Goal: Complete application form: Complete application form

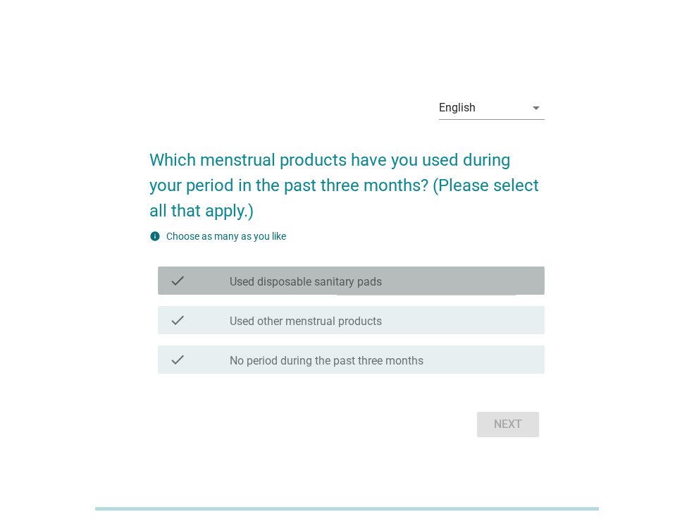
click at [292, 284] on label "Used disposable sanitary pads" at bounding box center [306, 282] width 152 height 14
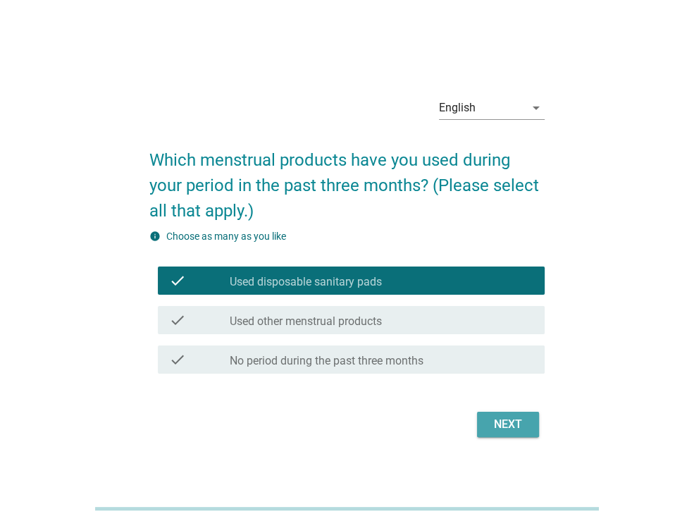
click at [490, 417] on div "Next" at bounding box center [507, 424] width 39 height 17
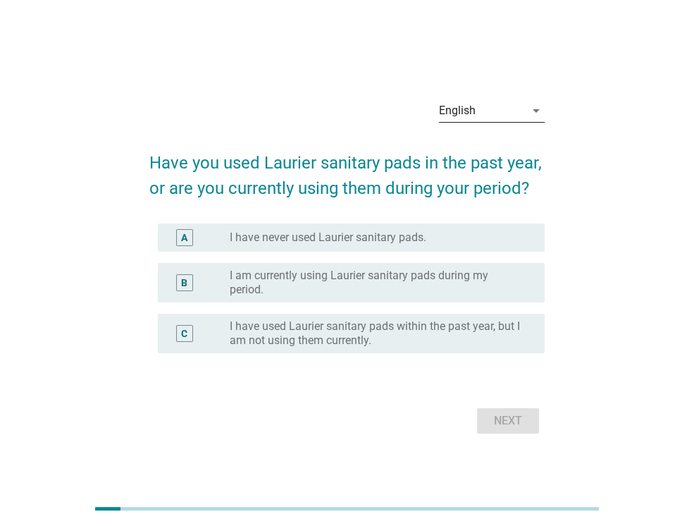
click at [495, 102] on div "English" at bounding box center [482, 110] width 86 height 23
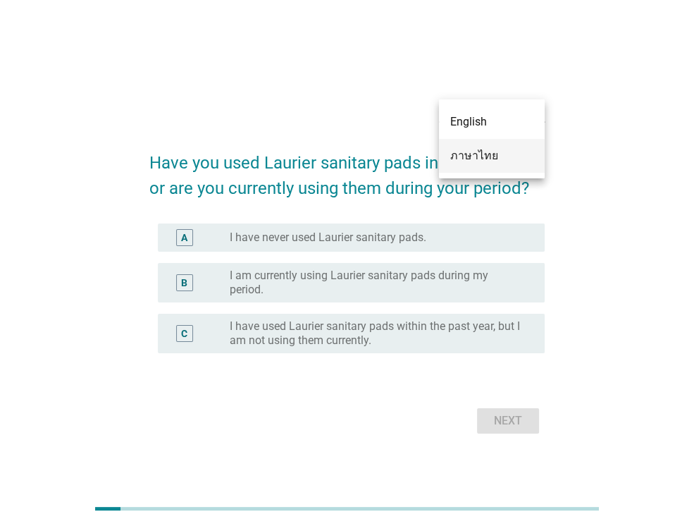
click at [480, 156] on div "ภาษาไทย" at bounding box center [491, 155] width 83 height 17
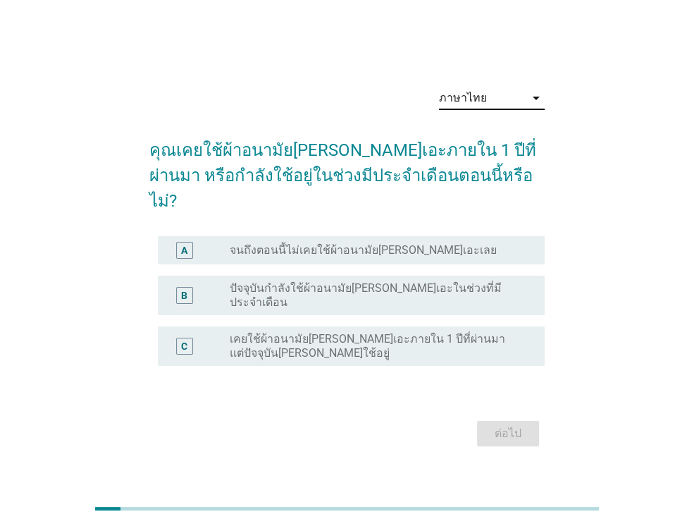
click at [392, 287] on label "ปัจจุบันกำลังใช้ผ้าอนามัยลอรีเอะในช่วงที่มีประจำเดือน" at bounding box center [376, 295] width 292 height 28
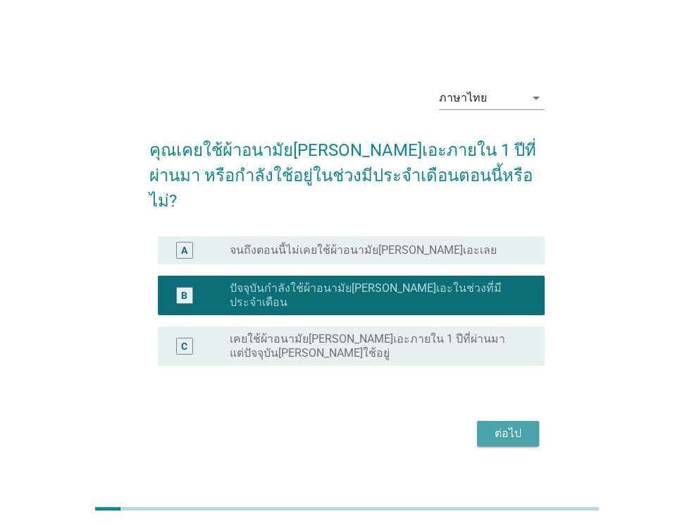
click at [485, 421] on button "ต่อไป" at bounding box center [508, 433] width 62 height 25
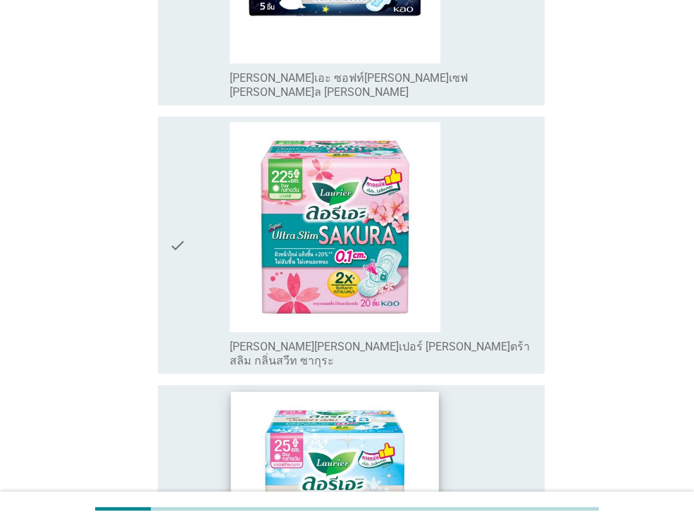
scroll to position [423, 0]
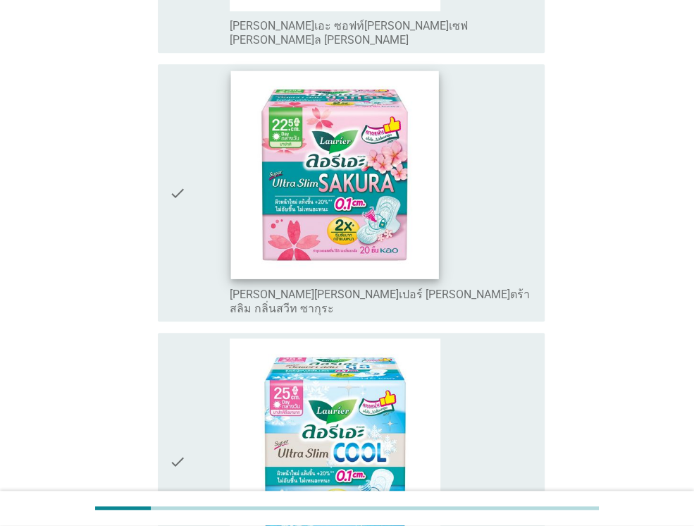
click at [382, 144] on img at bounding box center [335, 174] width 208 height 208
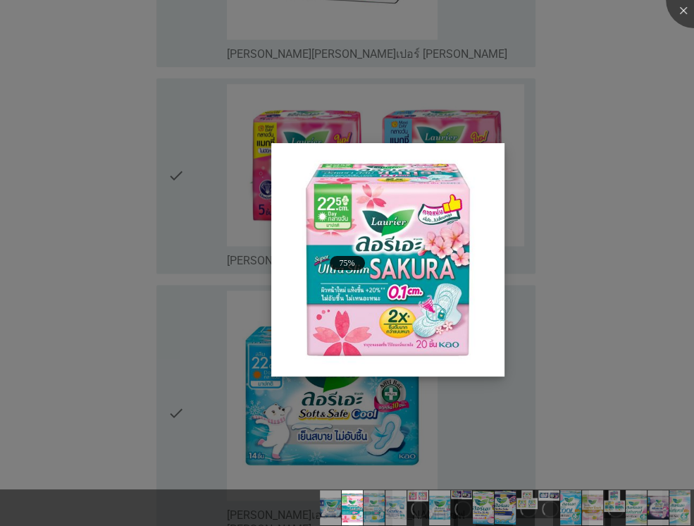
scroll to position [1268, 0]
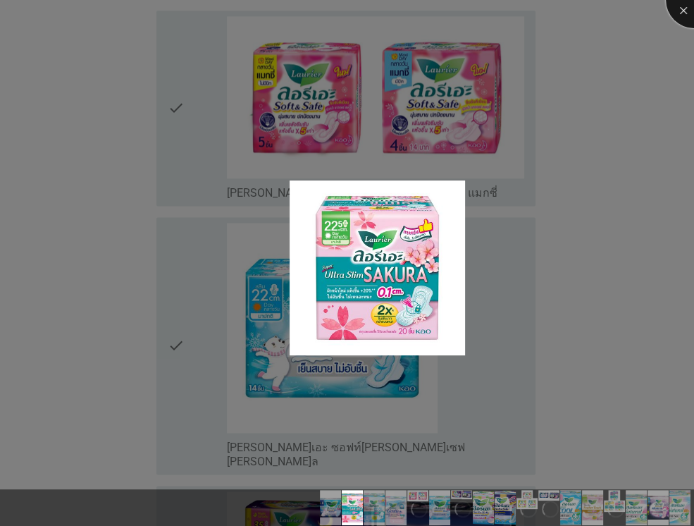
click at [681, 6] on div at bounding box center [694, 0] width 56 height 56
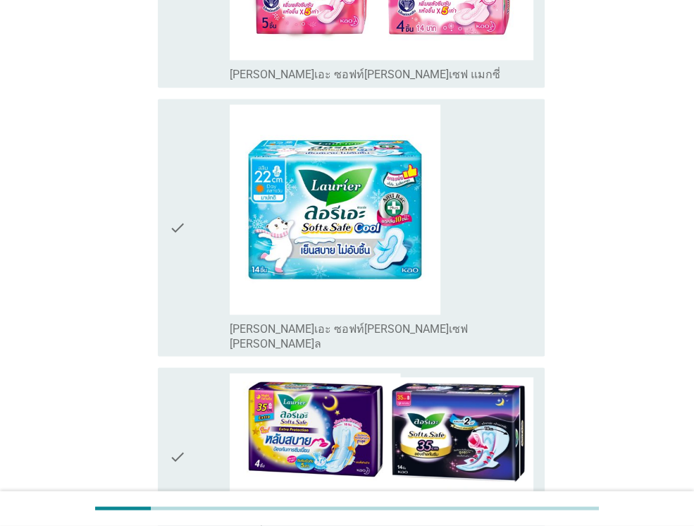
scroll to position [1409, 0]
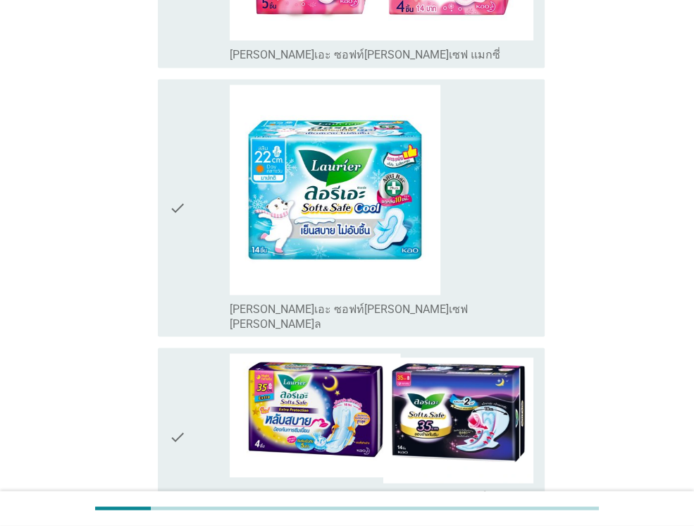
click at [170, 133] on icon "check" at bounding box center [177, 208] width 17 height 246
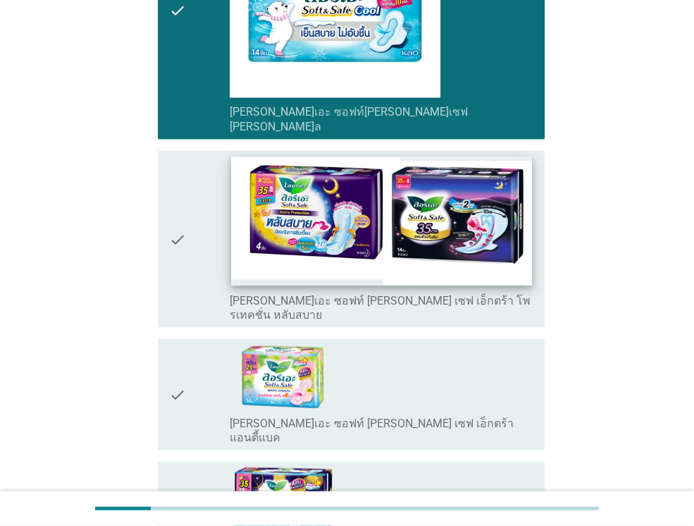
scroll to position [1620, 0]
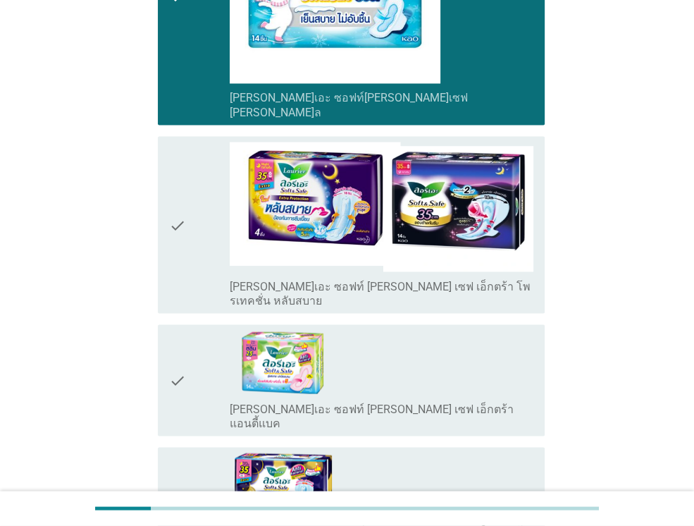
click at [175, 142] on icon "check" at bounding box center [177, 225] width 17 height 166
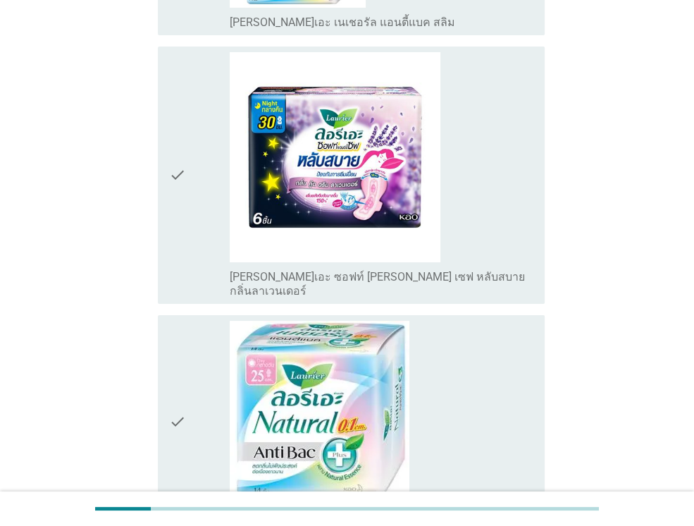
scroll to position [3417, 0]
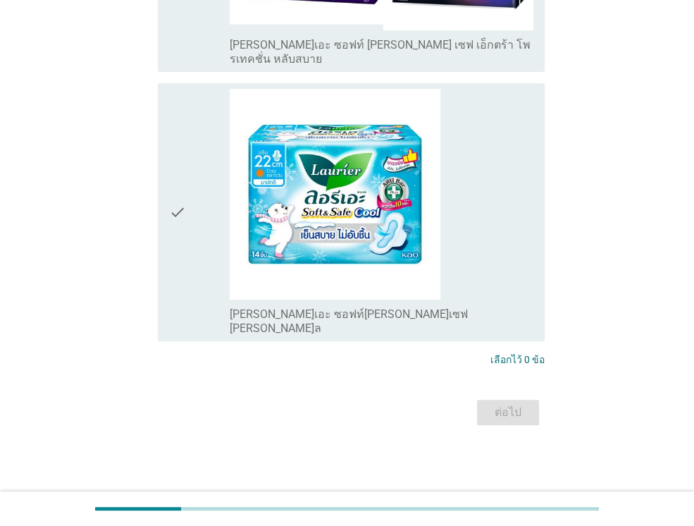
scroll to position [0, 0]
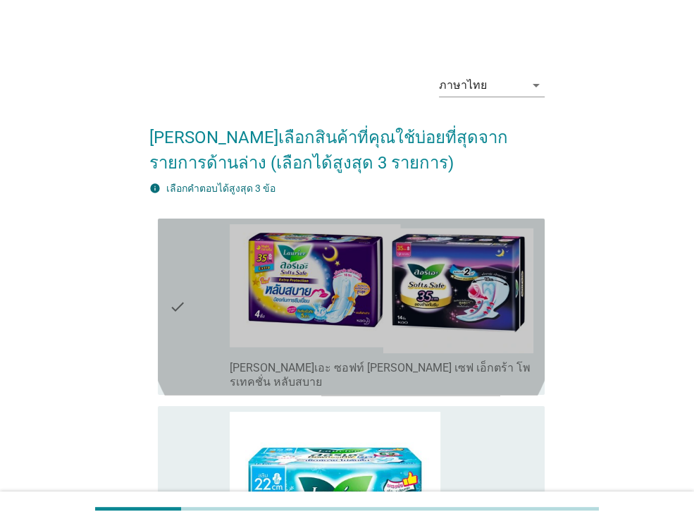
click at [175, 299] on icon "check" at bounding box center [177, 307] width 17 height 166
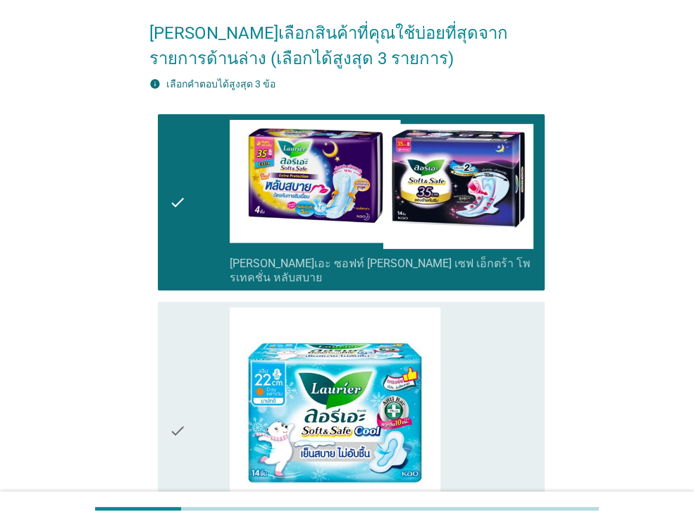
scroll to position [211, 0]
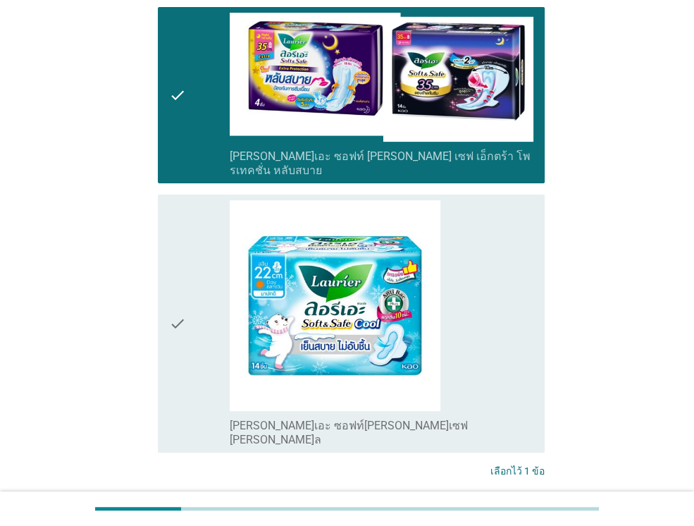
click at [176, 300] on icon "check" at bounding box center [177, 323] width 17 height 246
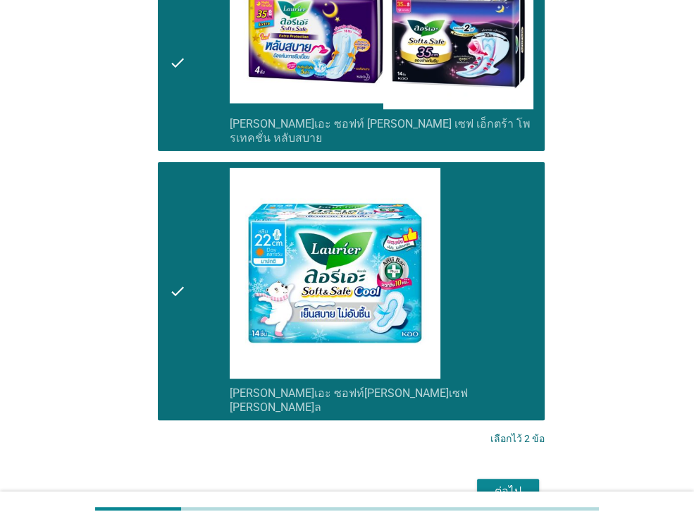
scroll to position [293, 0]
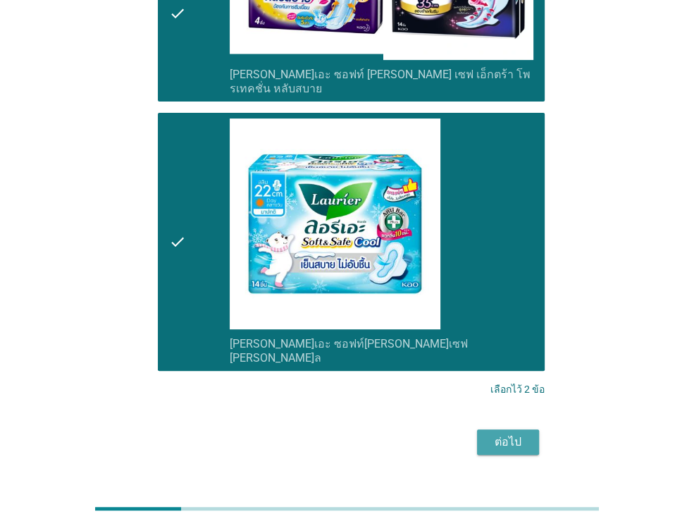
click at [499, 433] on div "ต่อไป" at bounding box center [507, 441] width 39 height 17
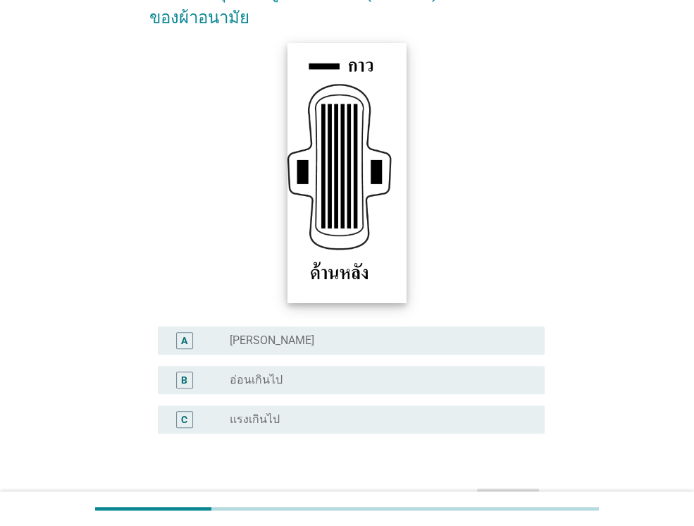
scroll to position [211, 0]
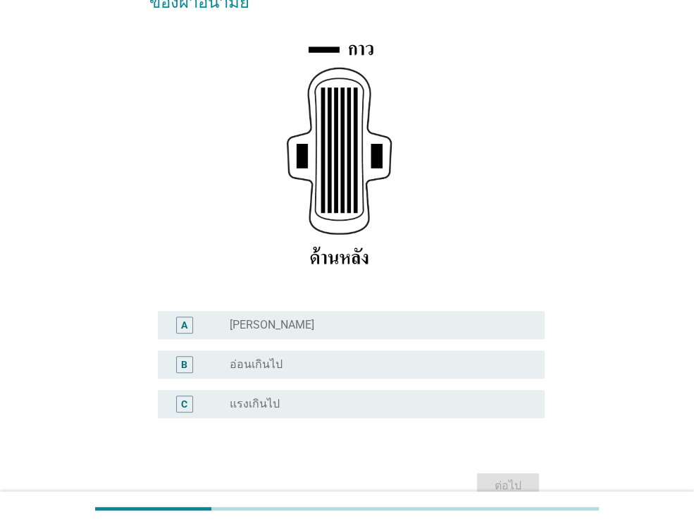
click at [289, 318] on div "radio_button_unchecked ปกติ" at bounding box center [376, 325] width 292 height 14
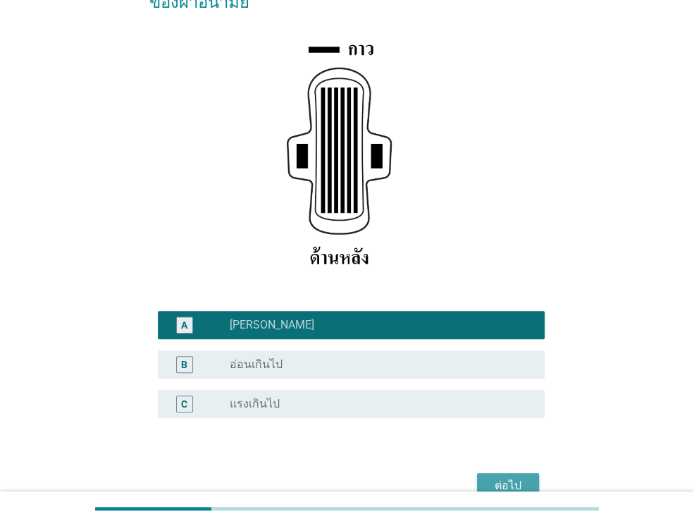
click at [504, 477] on div "ต่อไป" at bounding box center [507, 485] width 39 height 17
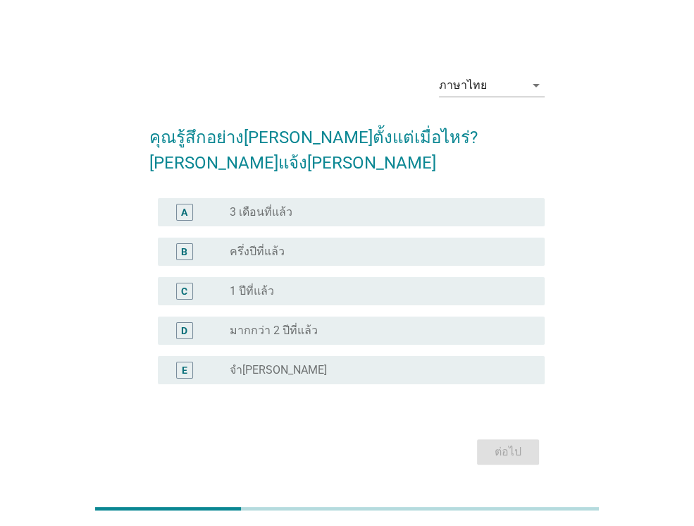
click at [299, 284] on div "radio_button_unchecked 1 ปีที่แล้ว" at bounding box center [376, 291] width 292 height 14
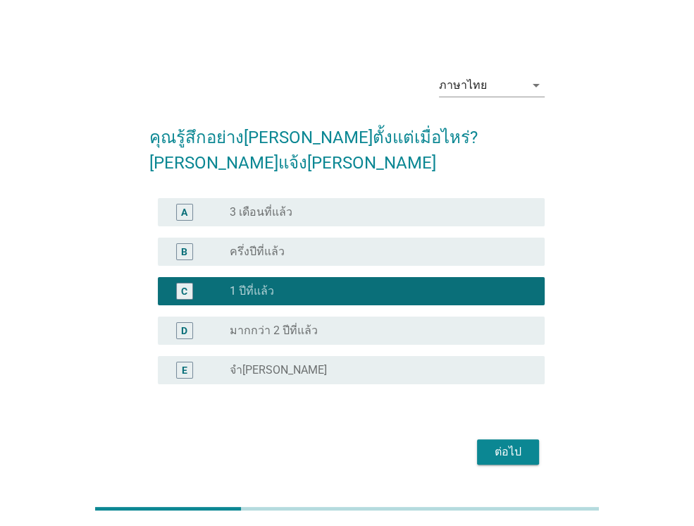
click at [507, 443] on div "ต่อไป" at bounding box center [507, 451] width 39 height 17
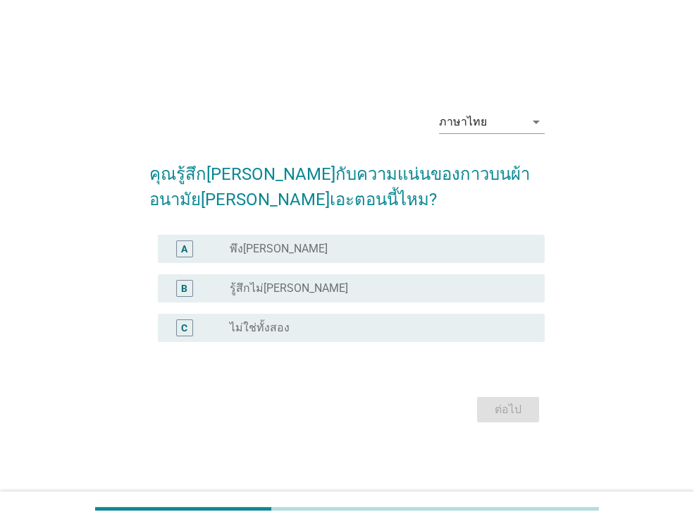
click at [317, 251] on div "radio_button_unchecked พึงพอใจ" at bounding box center [376, 249] width 292 height 14
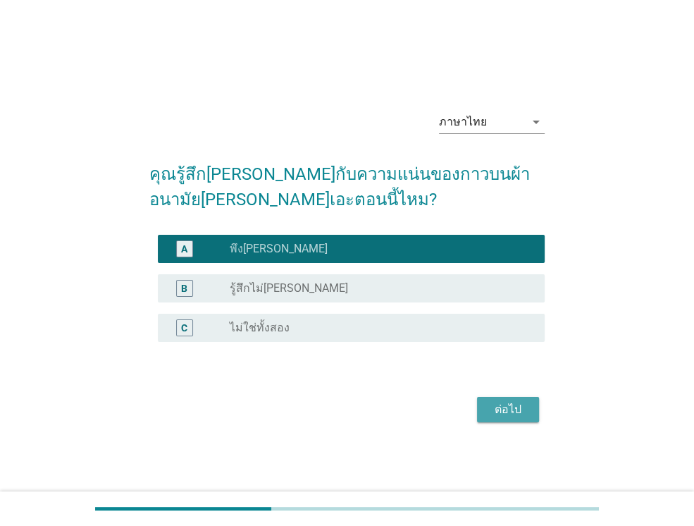
click at [495, 409] on div "ต่อไป" at bounding box center [507, 409] width 39 height 17
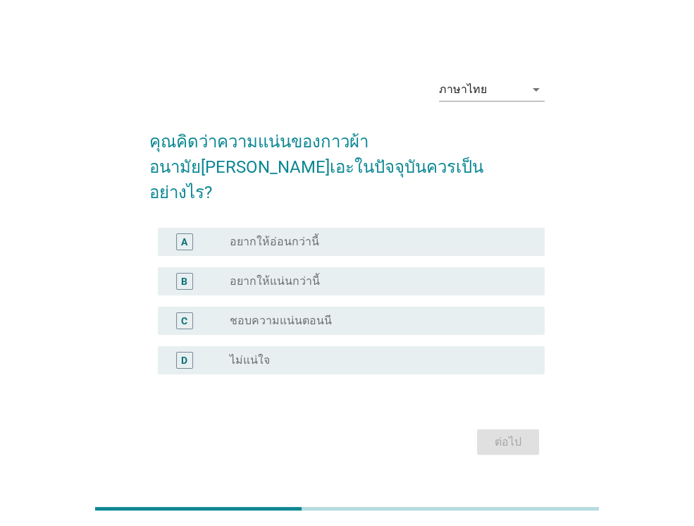
click at [311, 313] on label "ชอบความแน่นตอนนี" at bounding box center [281, 320] width 102 height 14
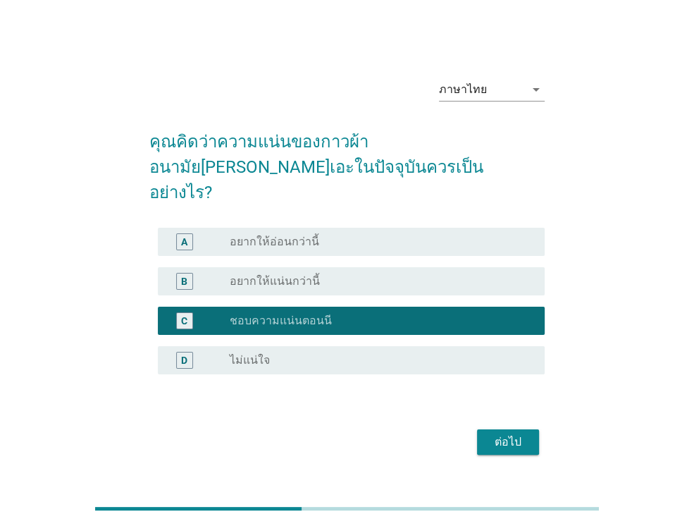
click at [507, 433] on div "ต่อไป" at bounding box center [507, 441] width 39 height 17
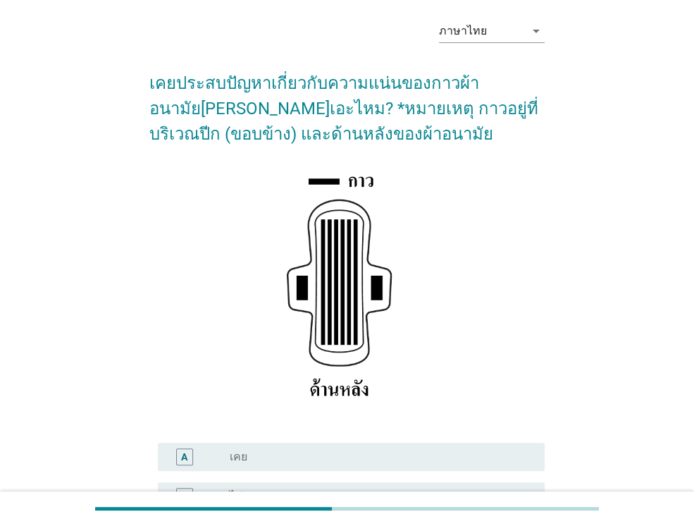
scroll to position [141, 0]
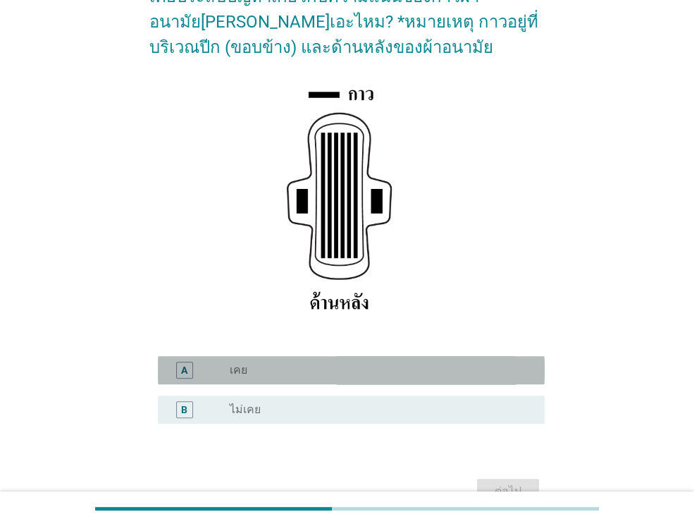
click at [409, 371] on div "radio_button_unchecked เคย" at bounding box center [376, 370] width 292 height 14
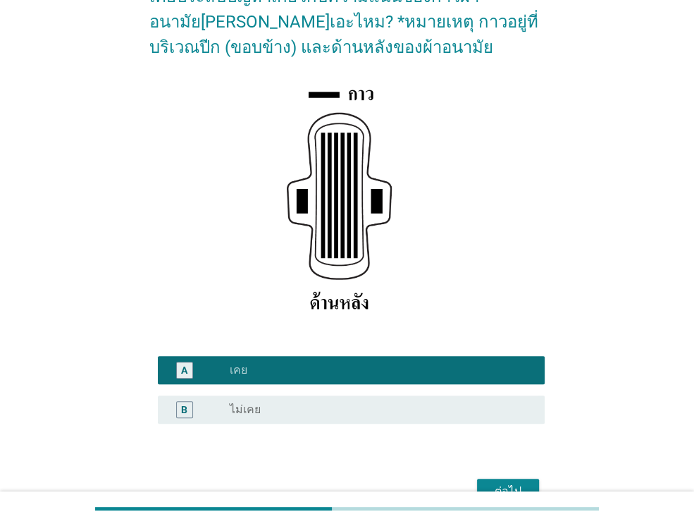
scroll to position [220, 0]
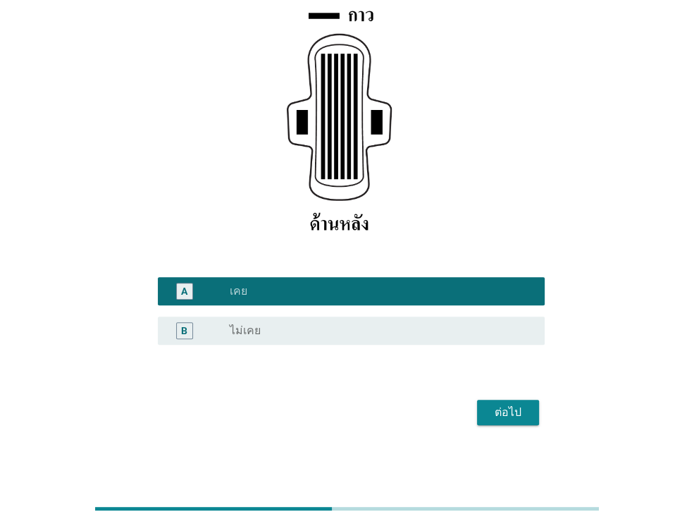
click at [493, 410] on div "ต่อไป" at bounding box center [507, 412] width 39 height 17
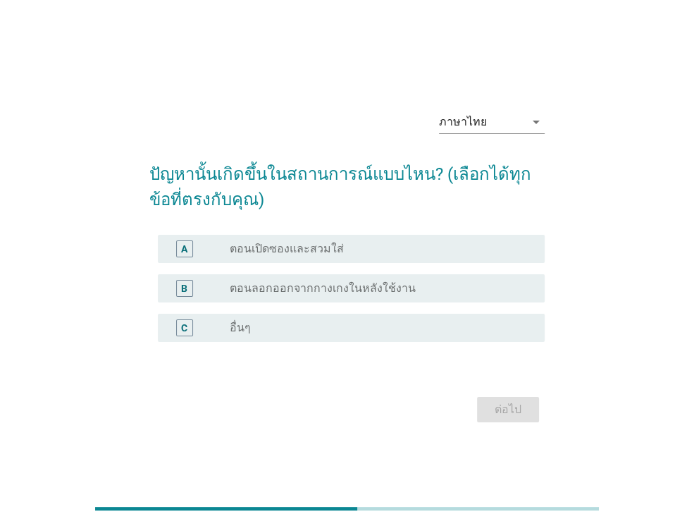
click at [413, 291] on div "radio_button_unchecked ตอนลอกออกจากกางเกงในหลังใช้งาน" at bounding box center [376, 288] width 292 height 14
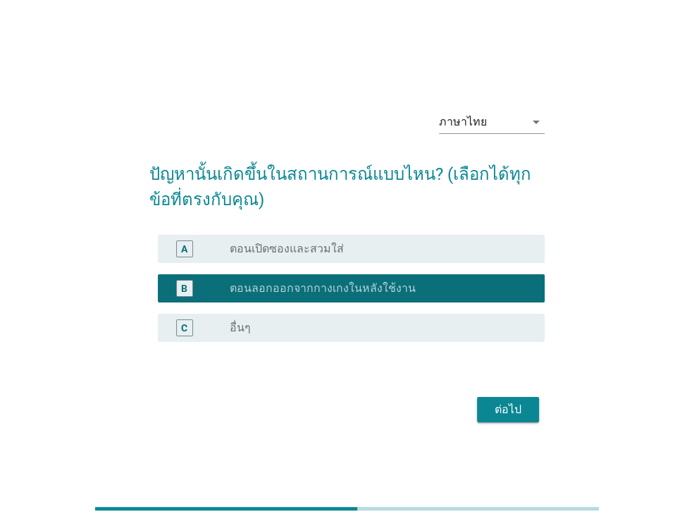
click at [503, 402] on div "ต่อไป" at bounding box center [507, 409] width 39 height 17
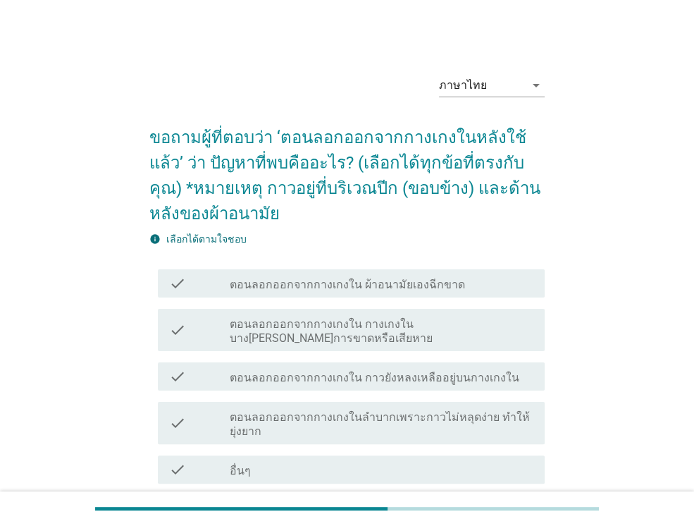
scroll to position [70, 0]
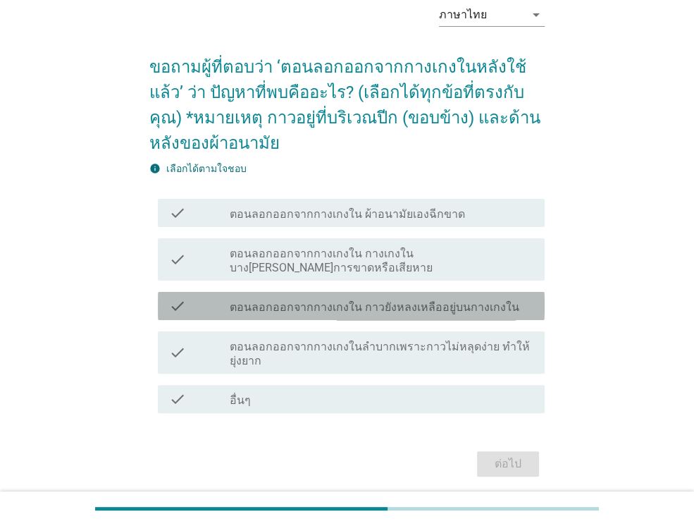
click at [177, 309] on icon "check" at bounding box center [177, 305] width 17 height 17
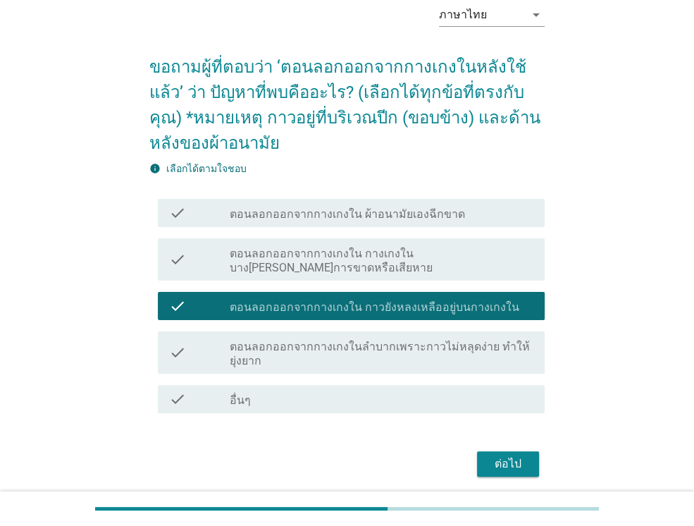
click at [511, 455] on div "ต่อไป" at bounding box center [507, 463] width 39 height 17
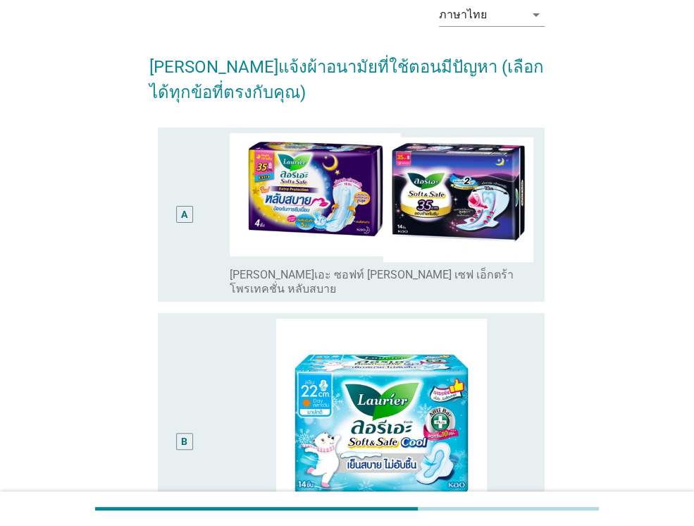
scroll to position [0, 0]
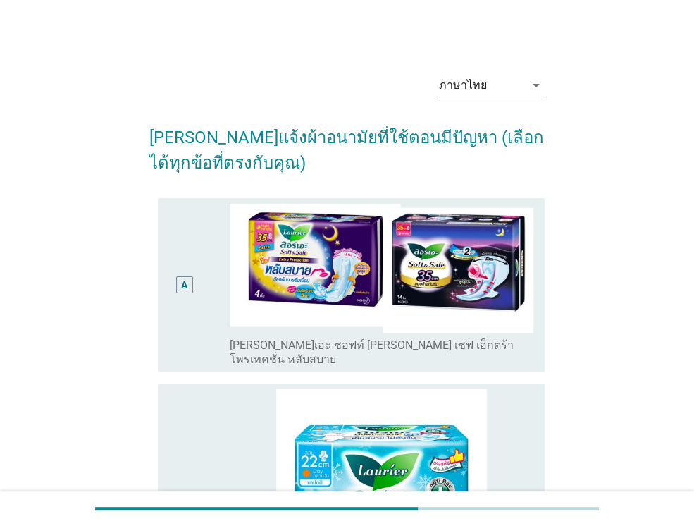
click at [184, 284] on div "A" at bounding box center [184, 285] width 6 height 15
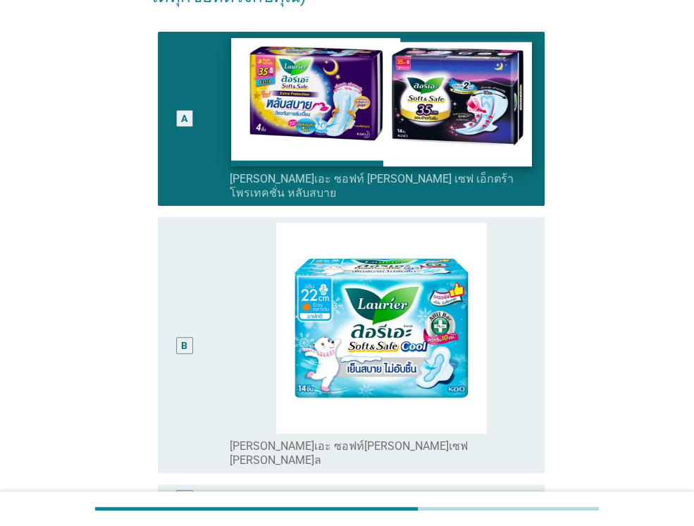
scroll to position [211, 0]
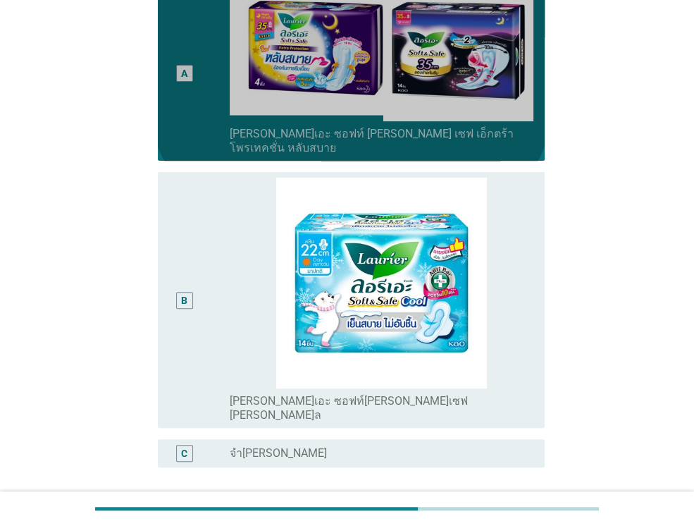
click at [183, 66] on div "A" at bounding box center [184, 73] width 6 height 15
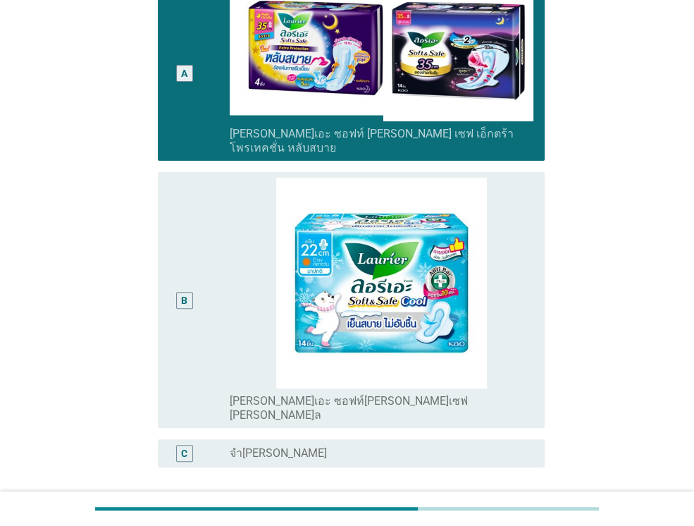
click at [187, 292] on div "B" at bounding box center [184, 300] width 17 height 17
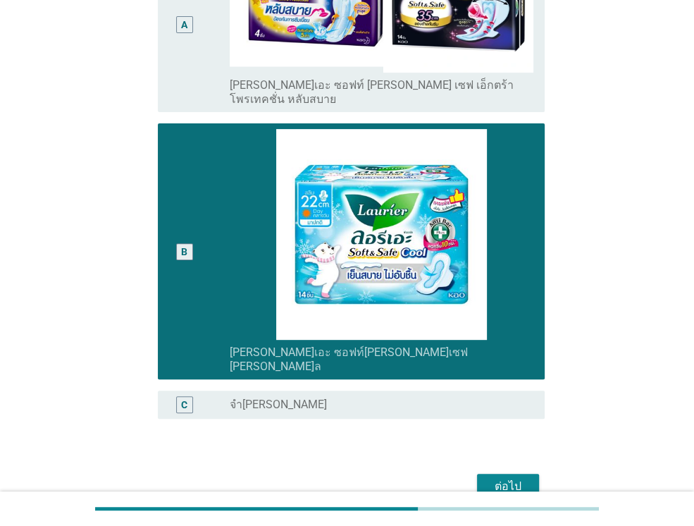
scroll to position [306, 0]
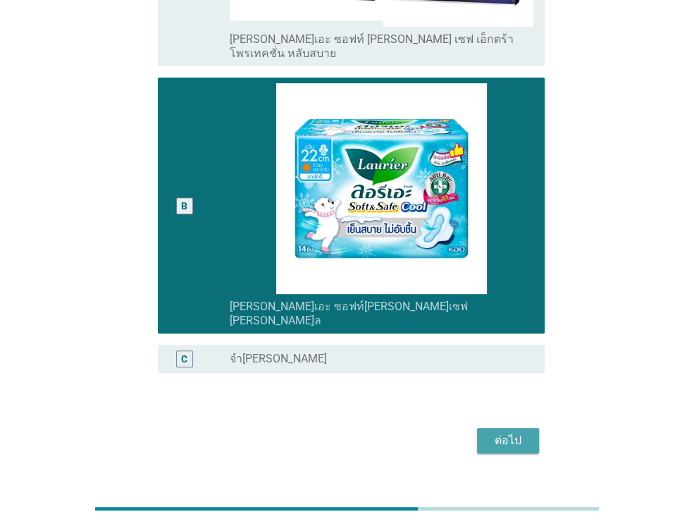
click at [513, 432] on div "ต่อไป" at bounding box center [507, 440] width 39 height 17
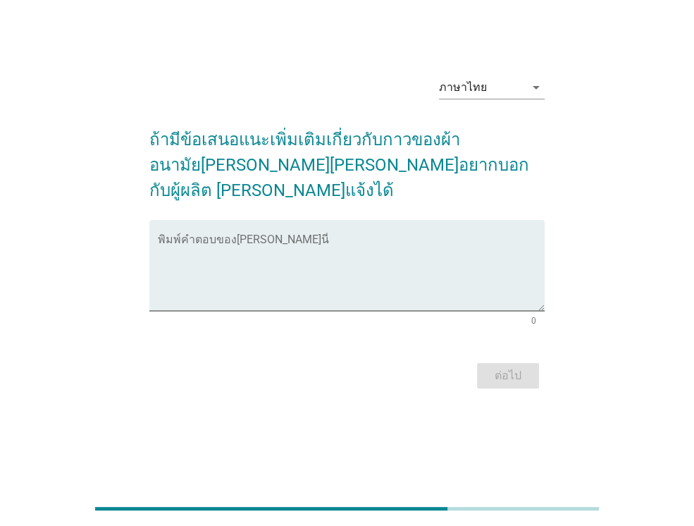
scroll to position [0, 0]
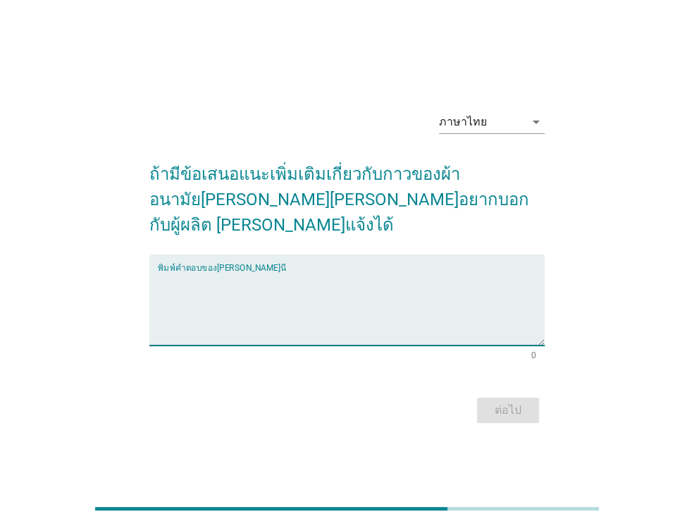
click at [451, 319] on textarea "พิมพ์คำตอบของคุณ ที่นี่" at bounding box center [351, 308] width 387 height 74
type textarea "."
type textarea "ใช้งานได้ดี"
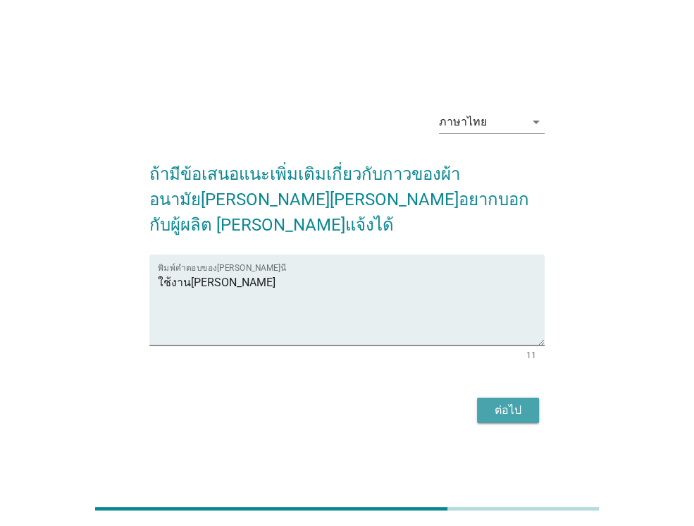
click at [499, 402] on div "ต่อไป" at bounding box center [507, 410] width 39 height 17
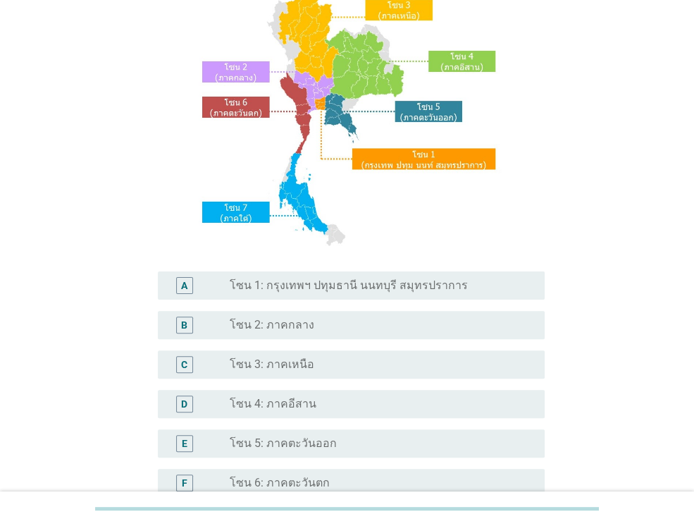
scroll to position [141, 0]
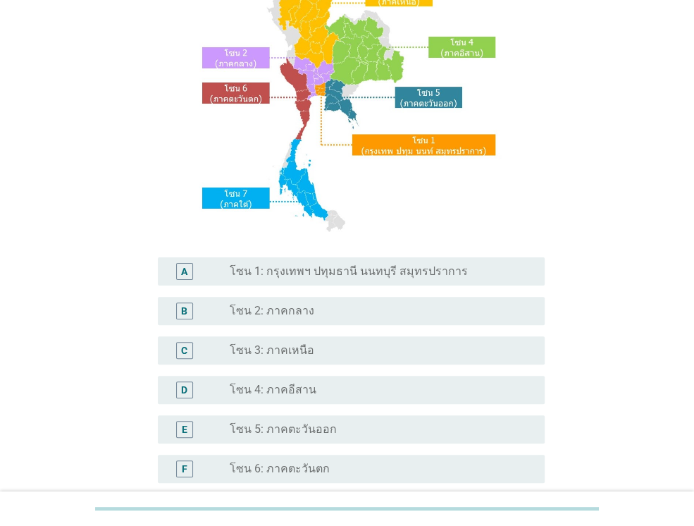
click at [302, 395] on label "โซน 4: ภาคอีสาน" at bounding box center [273, 390] width 87 height 14
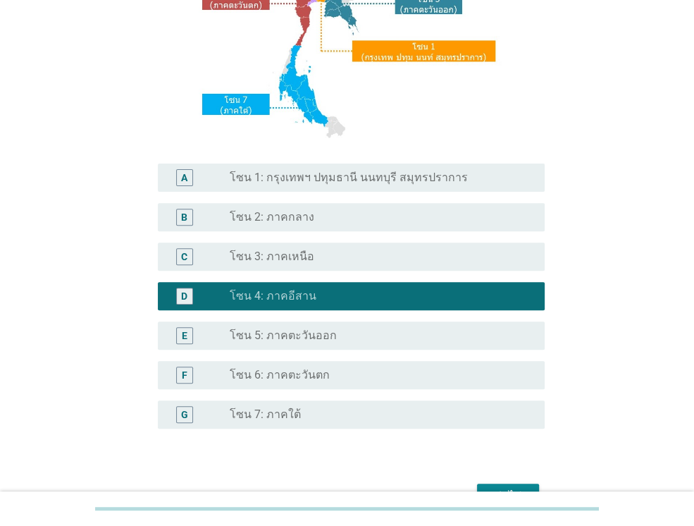
scroll to position [282, 0]
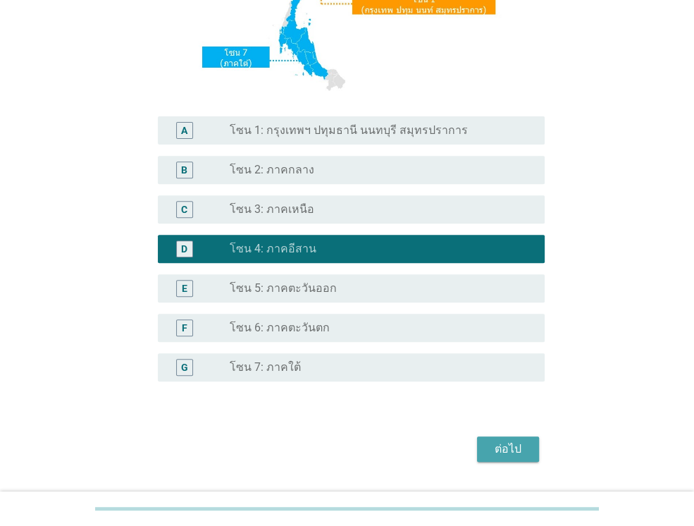
click at [511, 445] on div "ต่อไป" at bounding box center [507, 448] width 39 height 17
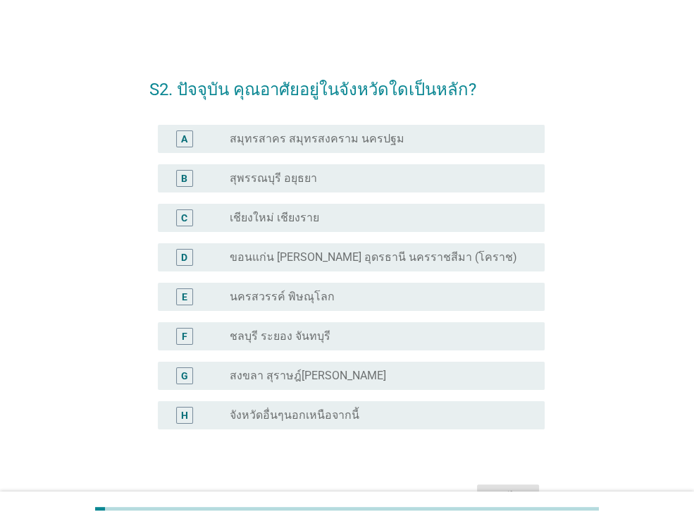
click at [324, 259] on label "ขอนแก่น [PERSON_NAME] อุดรธานี นครราชสีมา (โคราช)" at bounding box center [373, 257] width 287 height 14
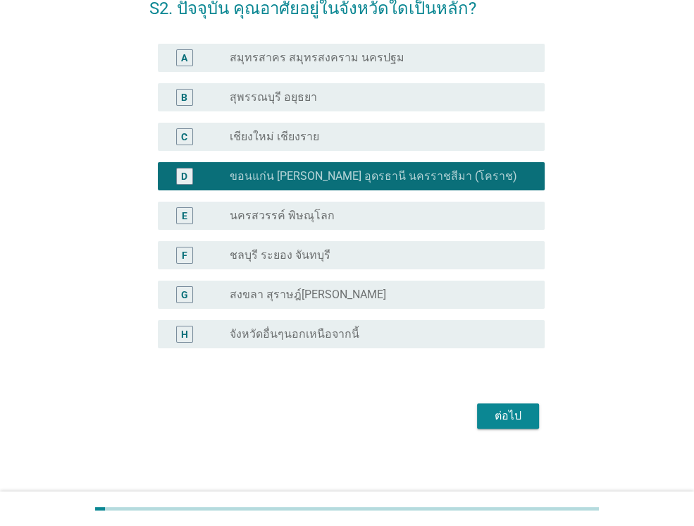
scroll to position [85, 0]
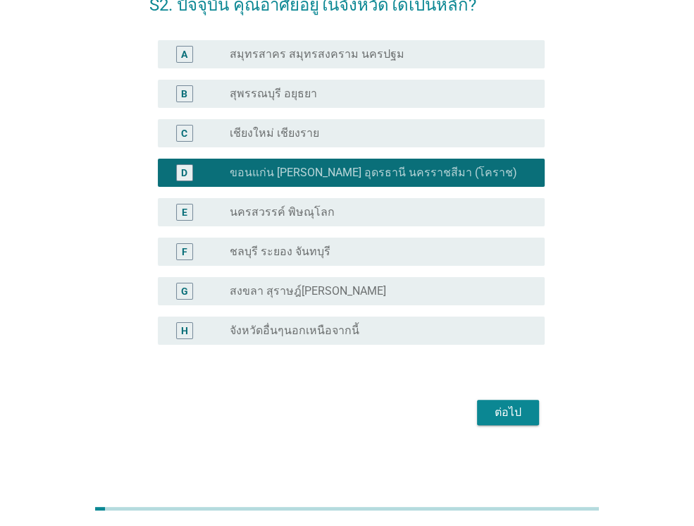
click at [495, 411] on div "ต่อไป" at bounding box center [507, 412] width 39 height 17
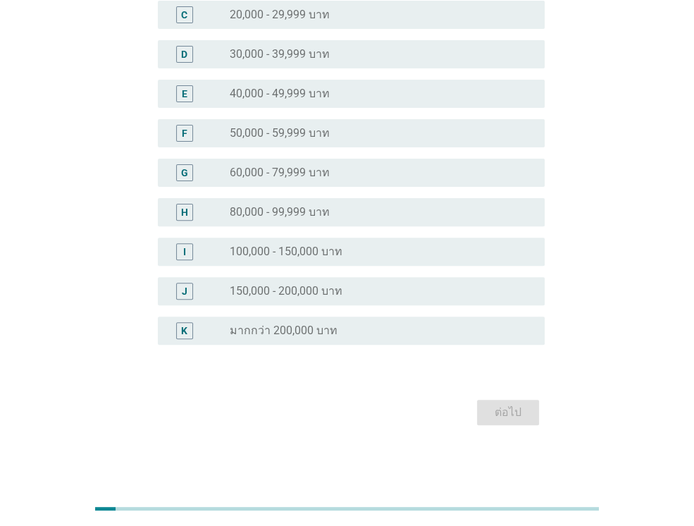
scroll to position [87, 0]
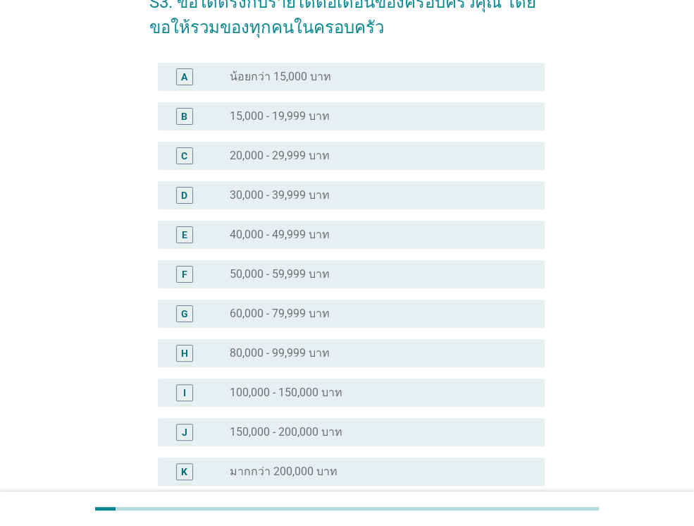
click at [331, 273] on div "radio_button_unchecked 50,000 - 59,999 บาท" at bounding box center [376, 274] width 292 height 14
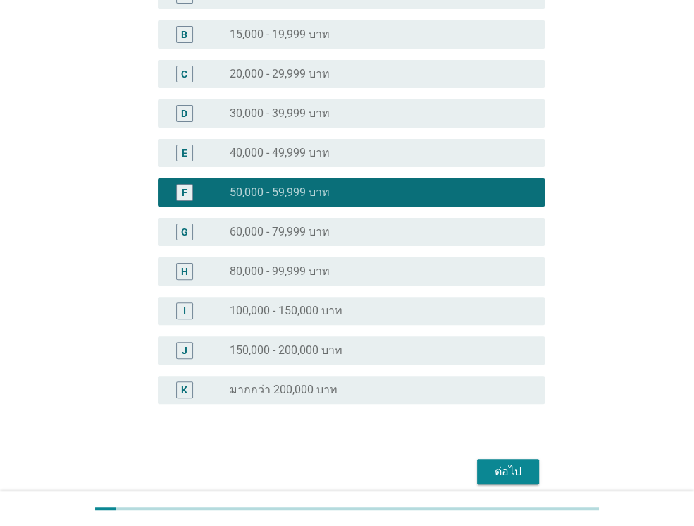
scroll to position [228, 0]
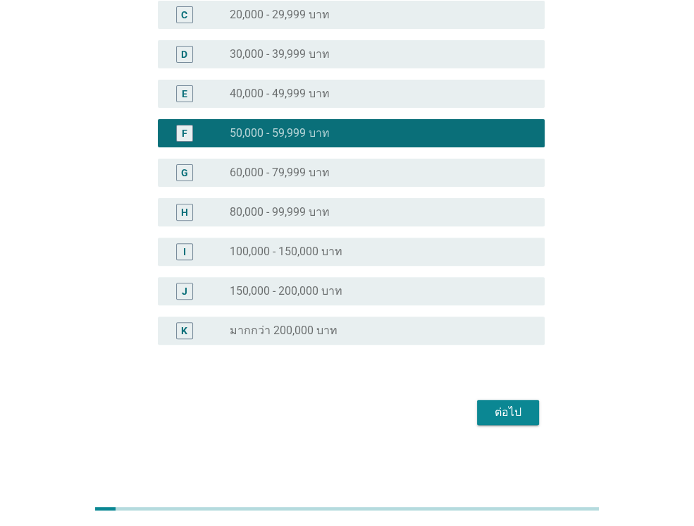
click at [511, 415] on div "ต่อไป" at bounding box center [507, 412] width 39 height 17
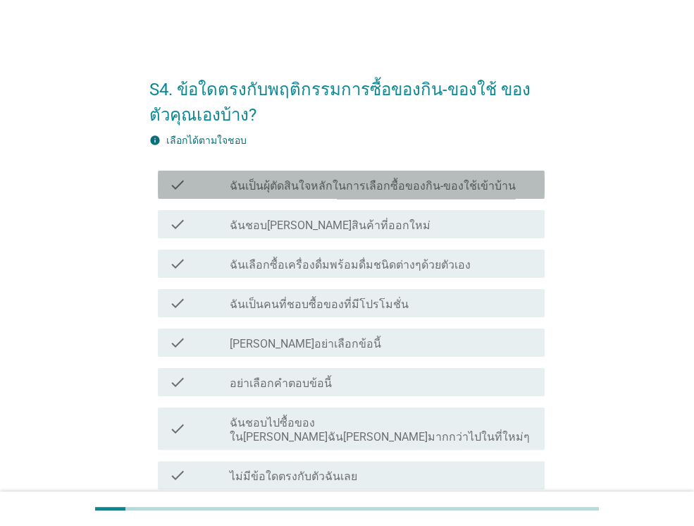
click at [266, 179] on label "ฉันเป็นผุ้ตัดสินใจหลักในการเลือกซื้อของกิน-ของใช้เข้าบ้าน" at bounding box center [373, 186] width 286 height 14
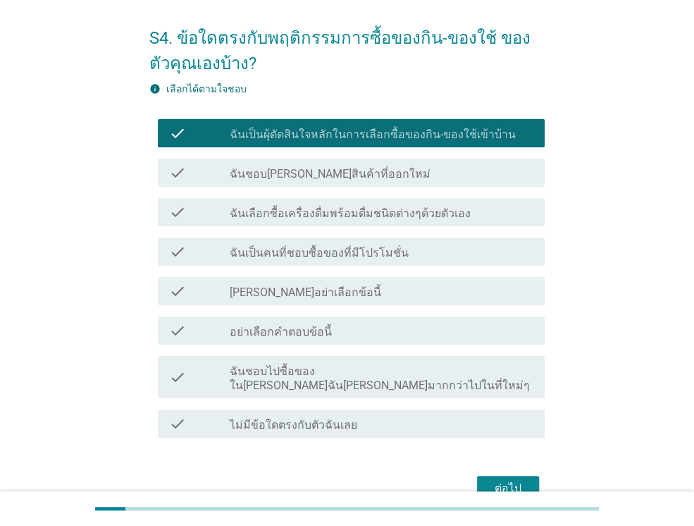
scroll to position [113, 0]
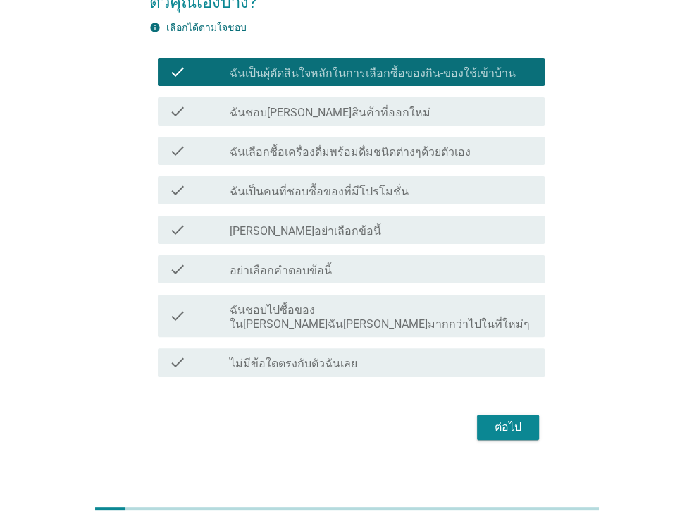
click at [503, 418] on div "ต่อไป" at bounding box center [507, 426] width 39 height 17
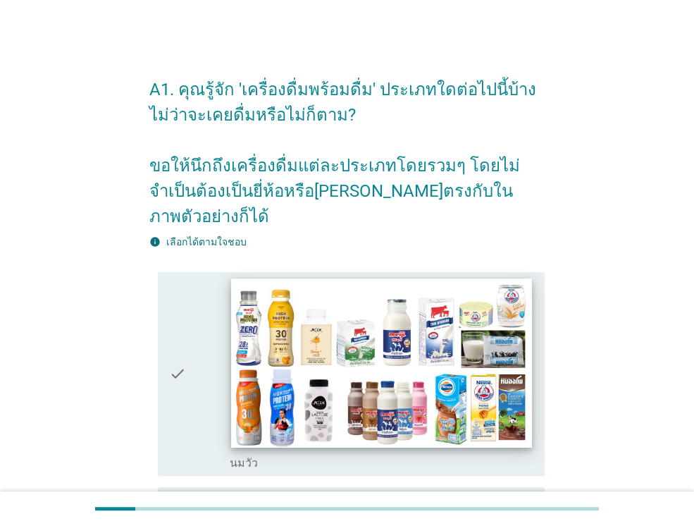
scroll to position [70, 0]
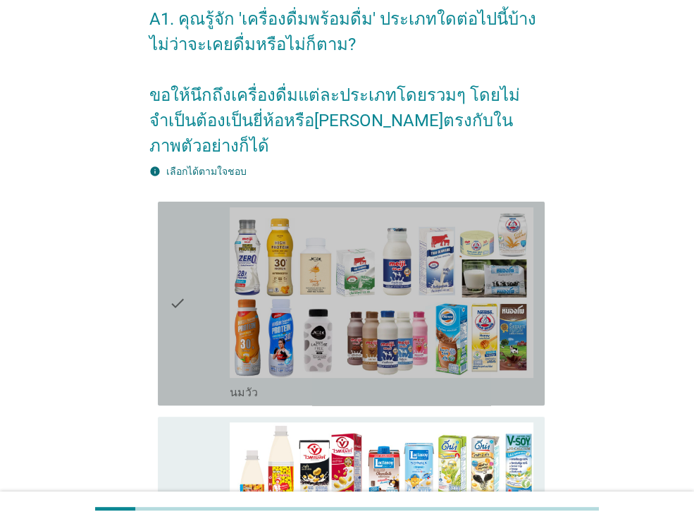
click at [176, 275] on icon "check" at bounding box center [177, 303] width 17 height 192
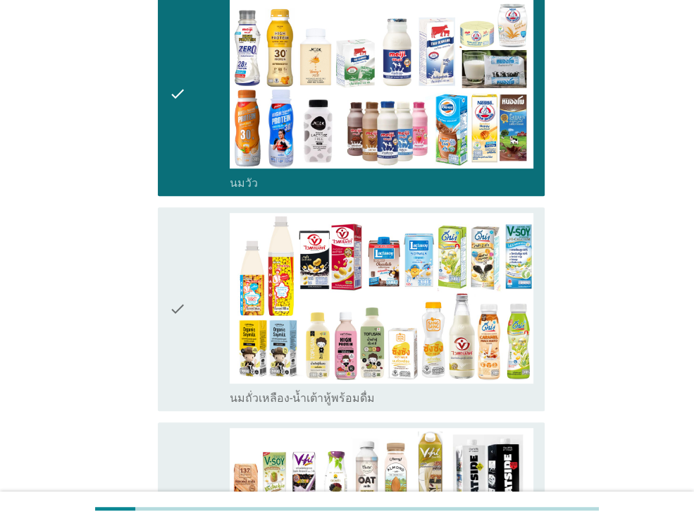
scroll to position [282, 0]
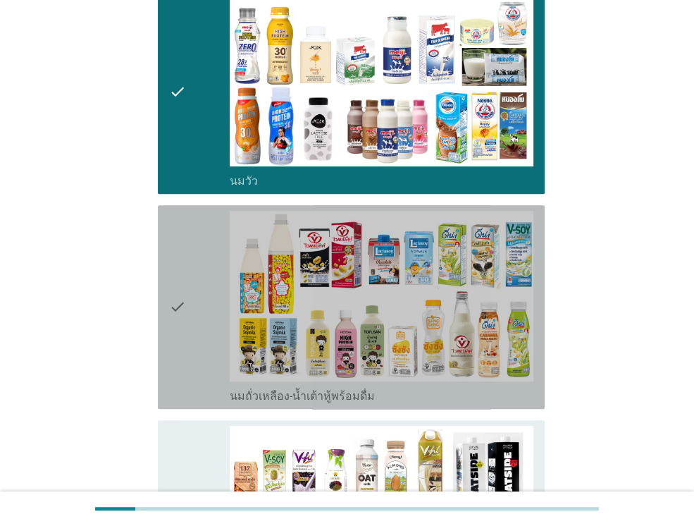
click at [176, 275] on icon "check" at bounding box center [177, 307] width 17 height 192
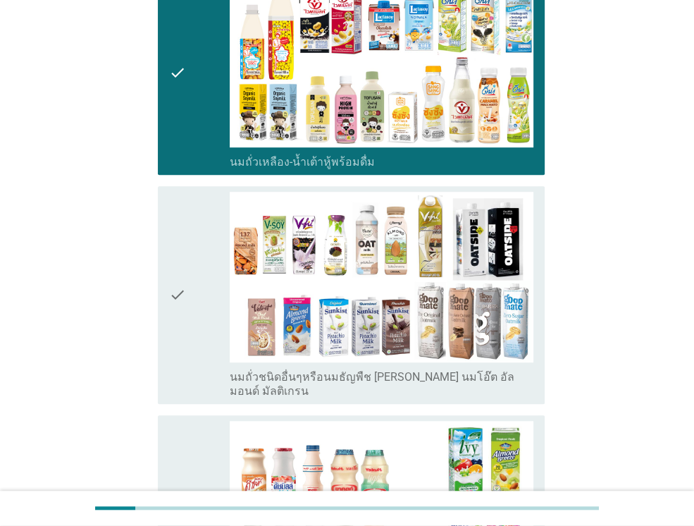
scroll to position [564, 0]
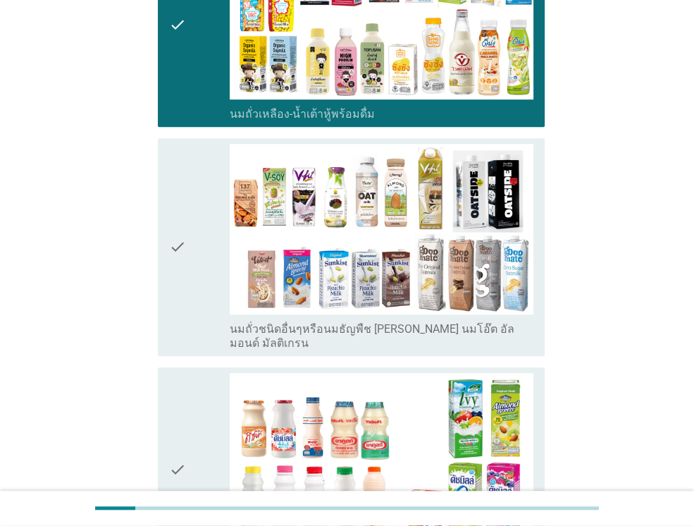
click at [175, 217] on icon "check" at bounding box center [177, 247] width 17 height 206
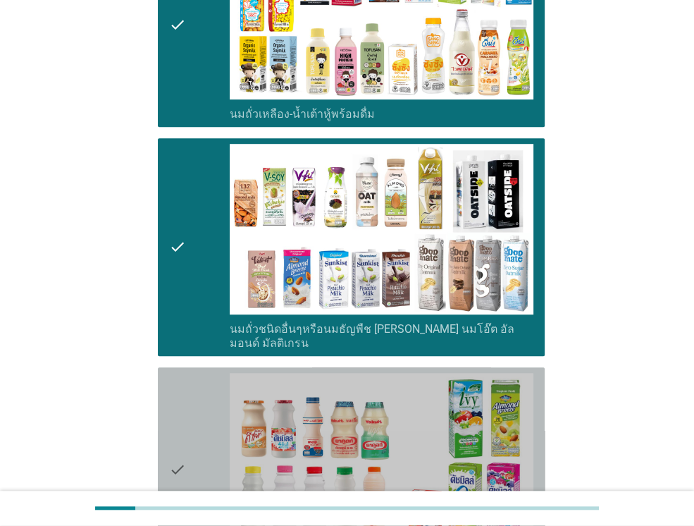
click at [178, 428] on icon "check" at bounding box center [177, 469] width 17 height 192
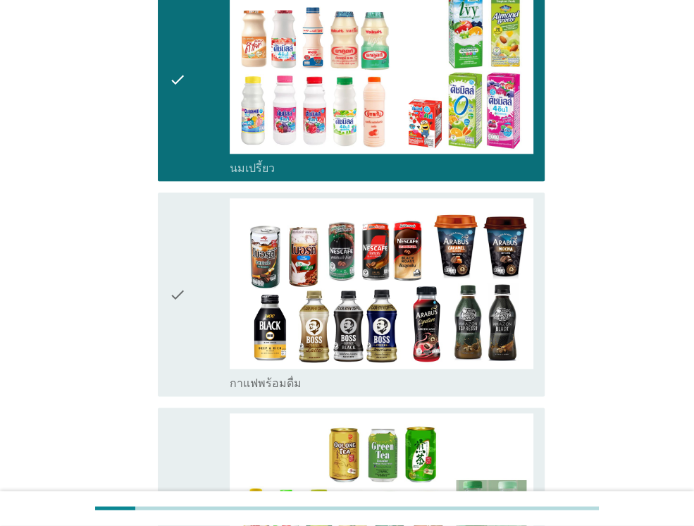
scroll to position [986, 0]
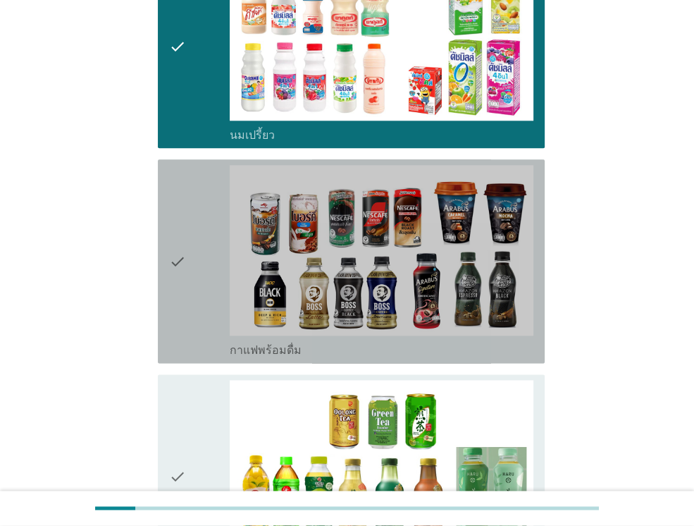
click at [180, 218] on icon "check" at bounding box center [177, 261] width 17 height 192
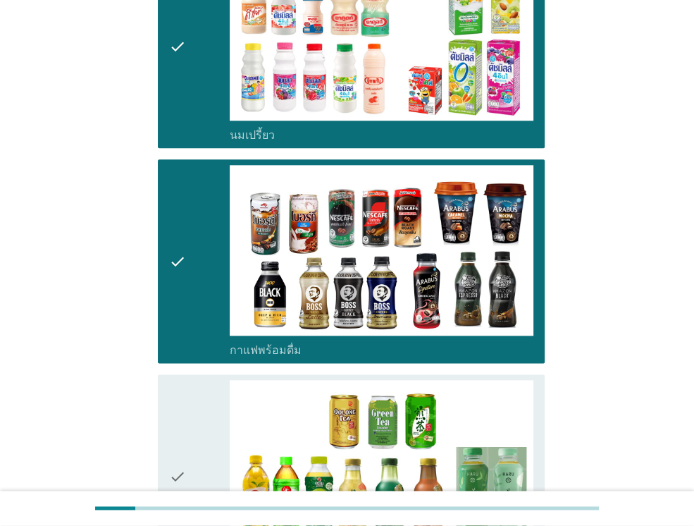
click at [171, 432] on icon "check" at bounding box center [177, 476] width 17 height 192
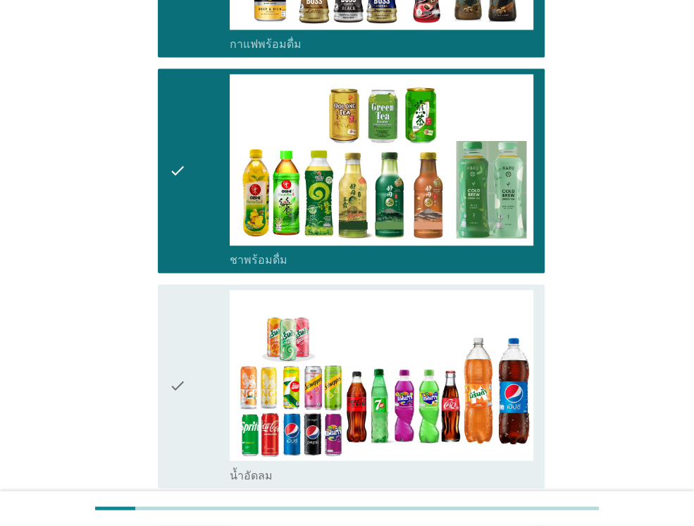
scroll to position [1409, 0]
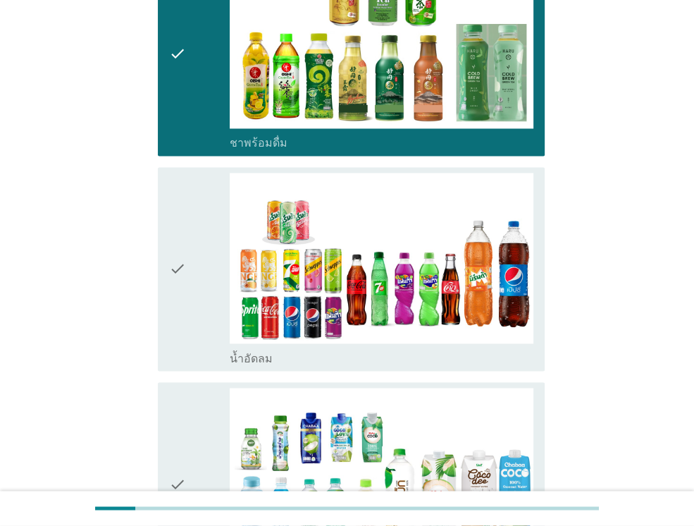
click at [177, 218] on icon "check" at bounding box center [177, 269] width 17 height 192
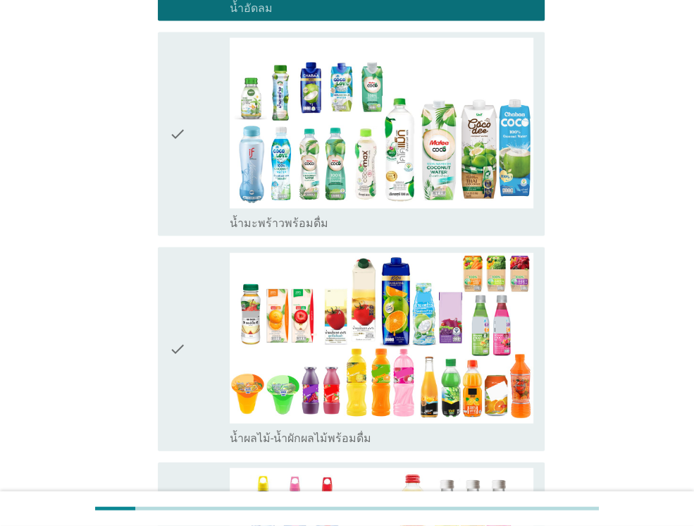
scroll to position [1761, 0]
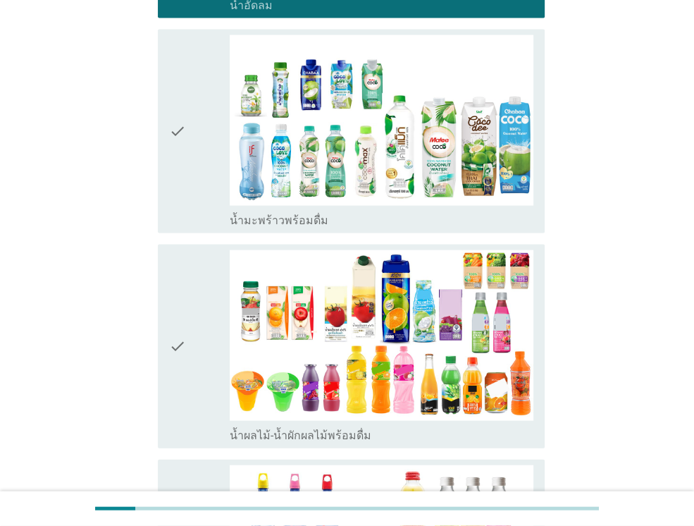
click at [179, 301] on icon "check" at bounding box center [177, 346] width 17 height 192
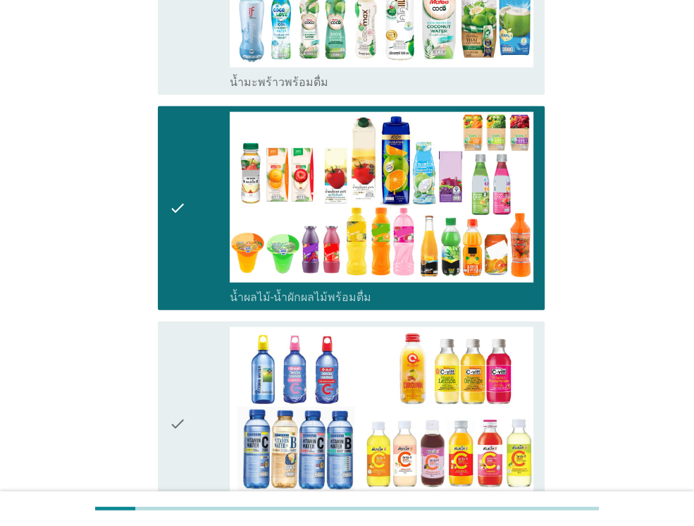
scroll to position [1902, 0]
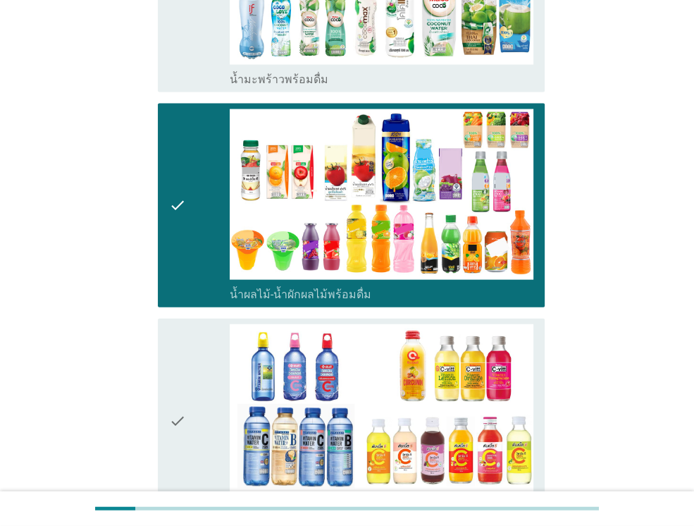
click at [178, 381] on icon "check" at bounding box center [177, 420] width 17 height 192
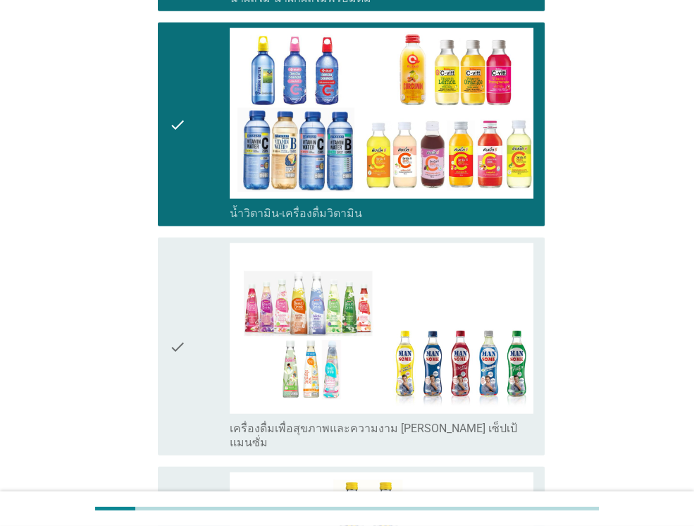
scroll to position [2254, 0]
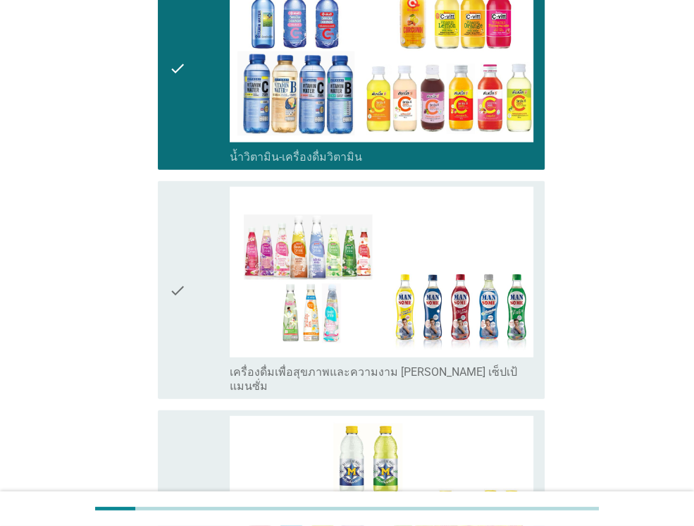
click at [173, 242] on icon "check" at bounding box center [177, 290] width 17 height 206
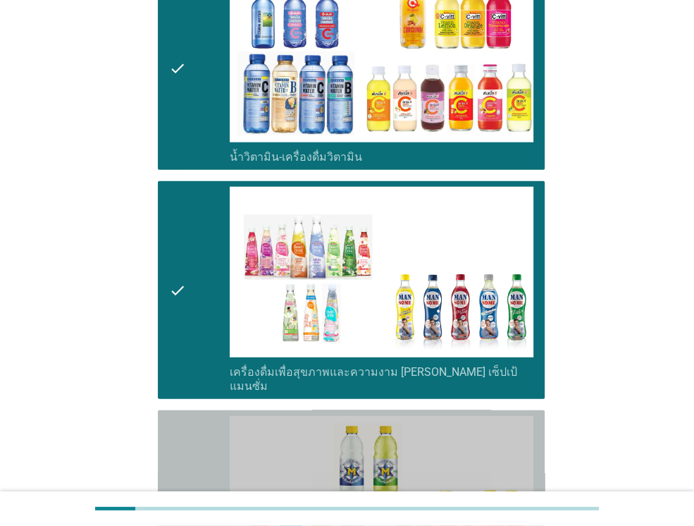
click at [175, 449] on icon "check" at bounding box center [177, 512] width 17 height 192
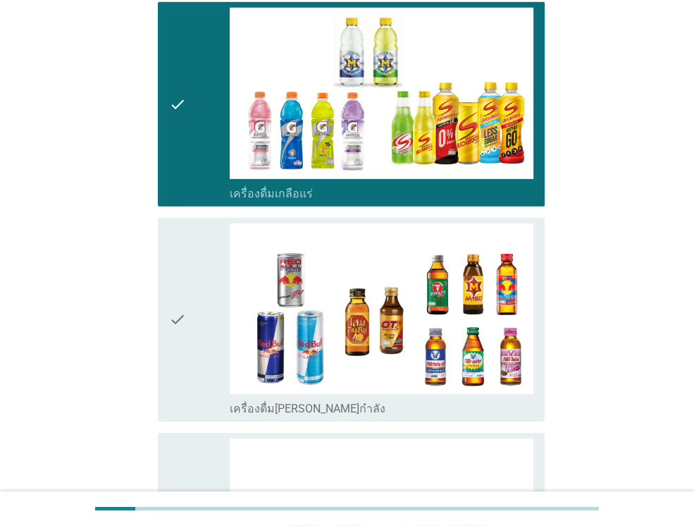
scroll to position [2677, 0]
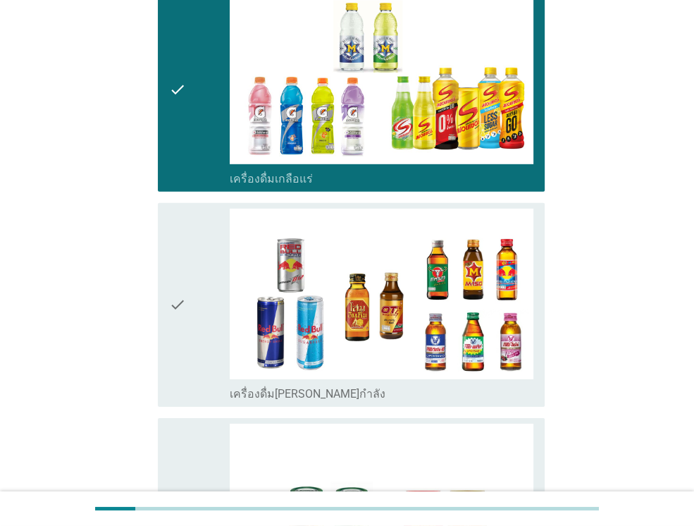
click at [176, 240] on icon "check" at bounding box center [177, 305] width 17 height 192
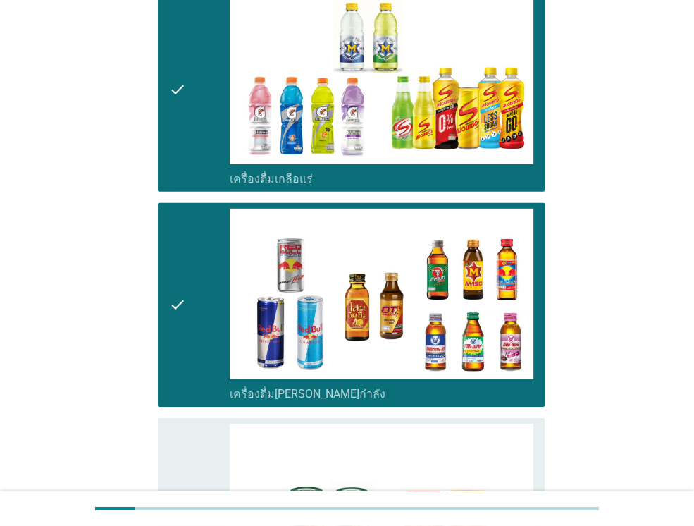
click at [177, 457] on icon "check" at bounding box center [177, 519] width 17 height 192
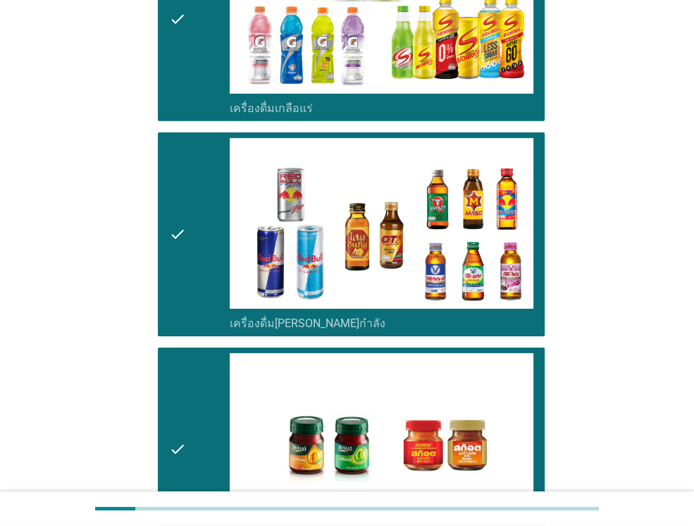
scroll to position [2888, 0]
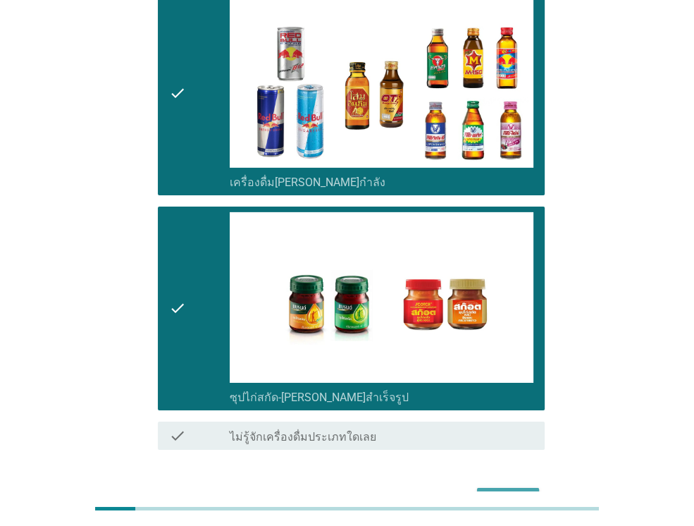
click at [506, 492] on div "ต่อไป" at bounding box center [507, 500] width 39 height 17
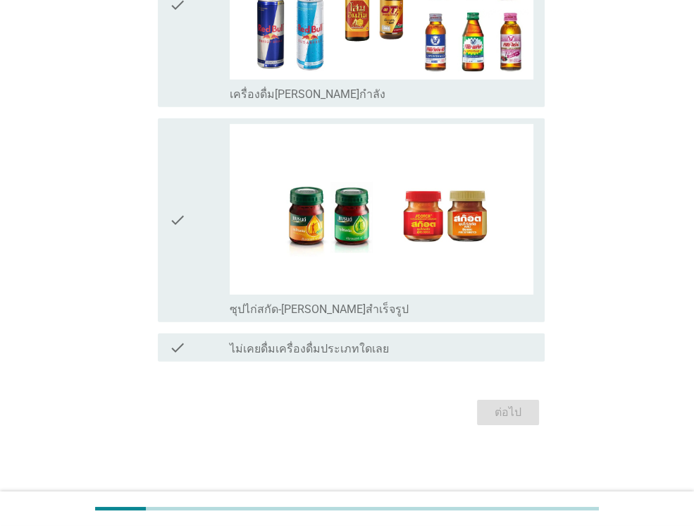
scroll to position [0, 0]
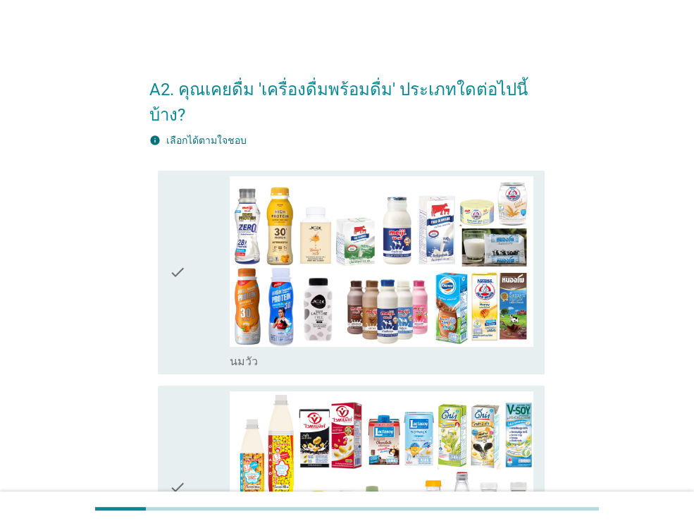
click at [176, 245] on icon "check" at bounding box center [177, 272] width 17 height 192
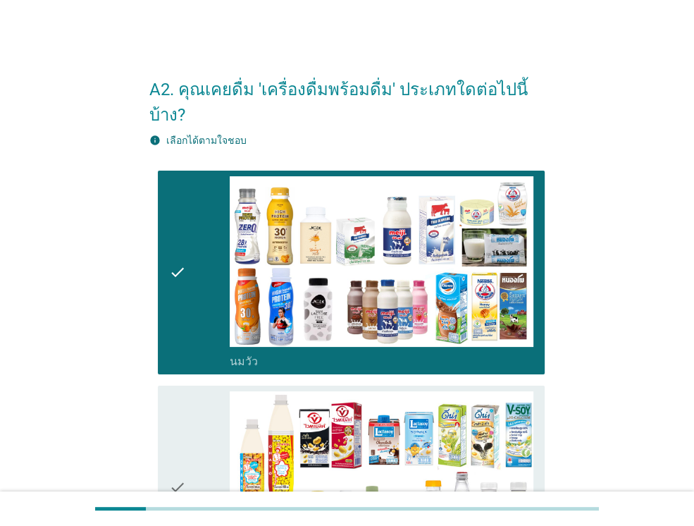
click at [178, 457] on icon "check" at bounding box center [177, 487] width 17 height 192
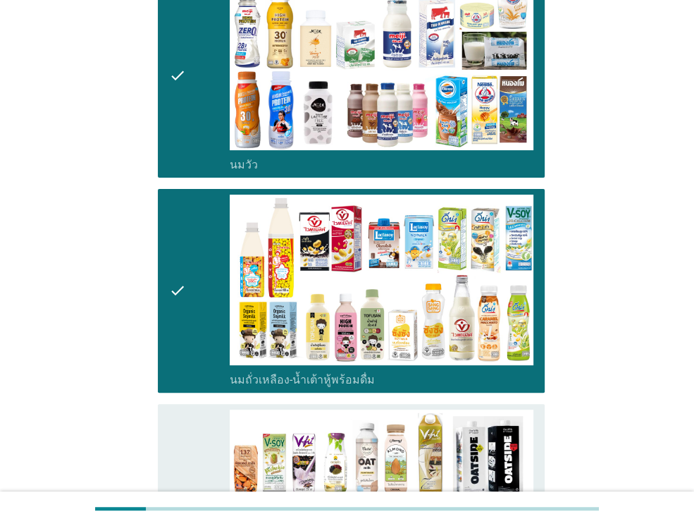
scroll to position [282, 0]
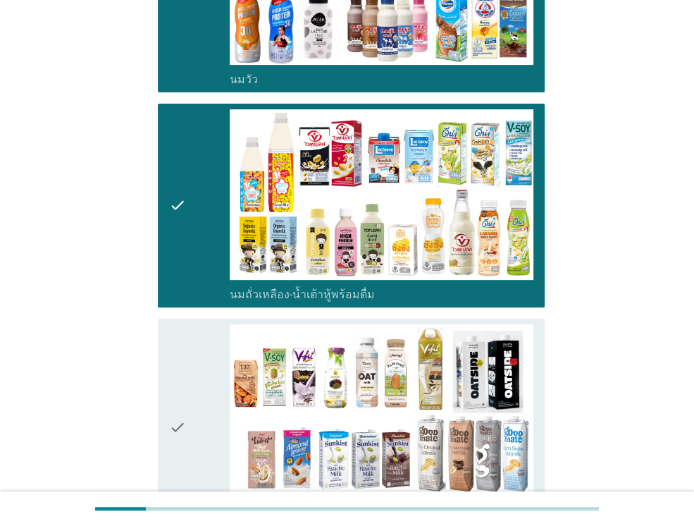
click at [183, 390] on icon "check" at bounding box center [177, 427] width 17 height 206
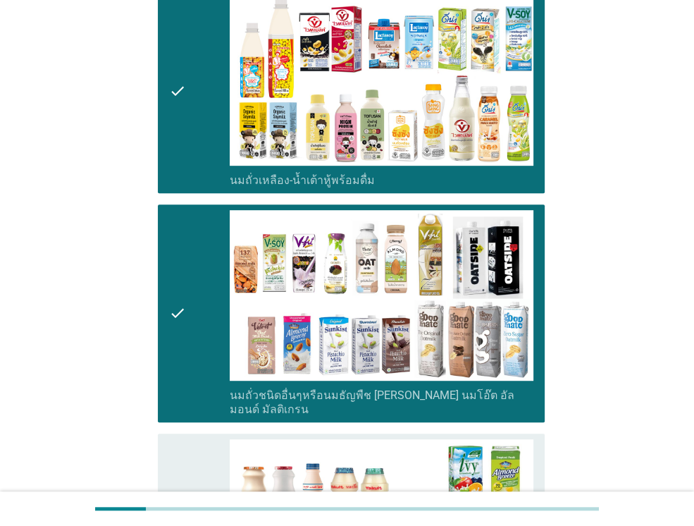
scroll to position [564, 0]
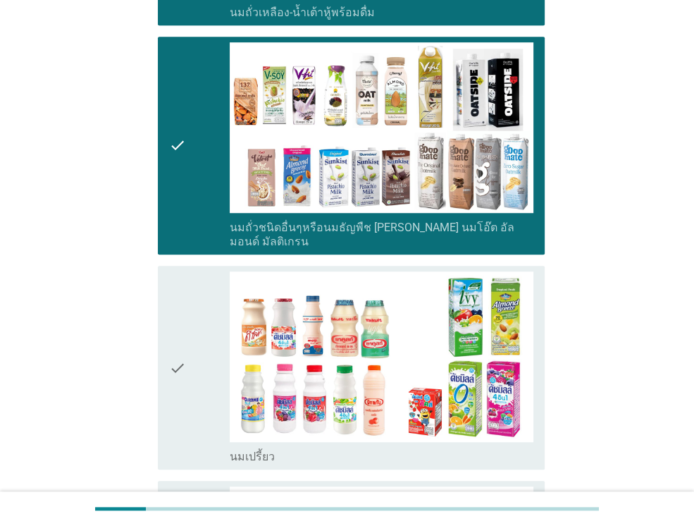
click at [174, 108] on icon "check" at bounding box center [177, 145] width 17 height 206
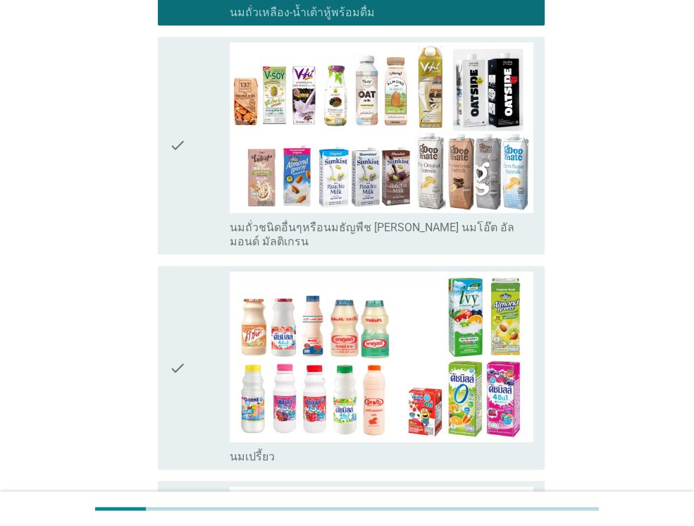
click at [175, 321] on icon "check" at bounding box center [177, 367] width 17 height 192
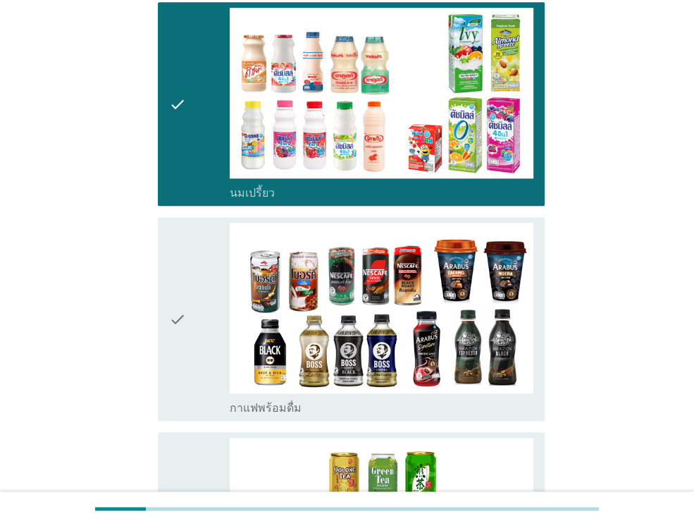
scroll to position [845, 0]
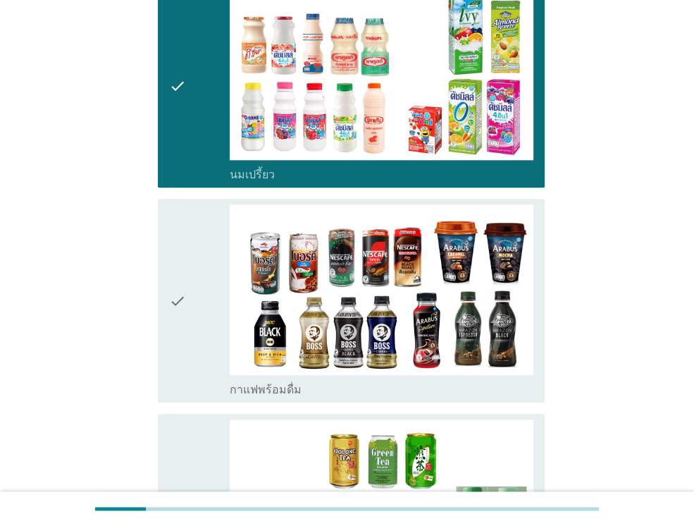
click at [175, 261] on icon "check" at bounding box center [177, 300] width 17 height 192
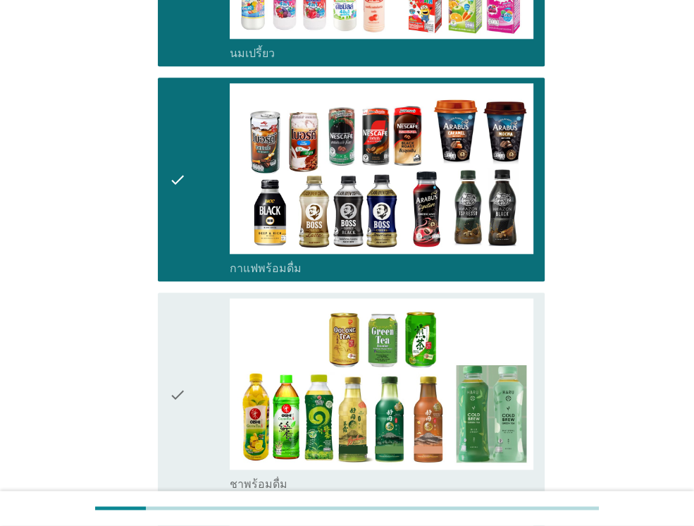
scroll to position [1057, 0]
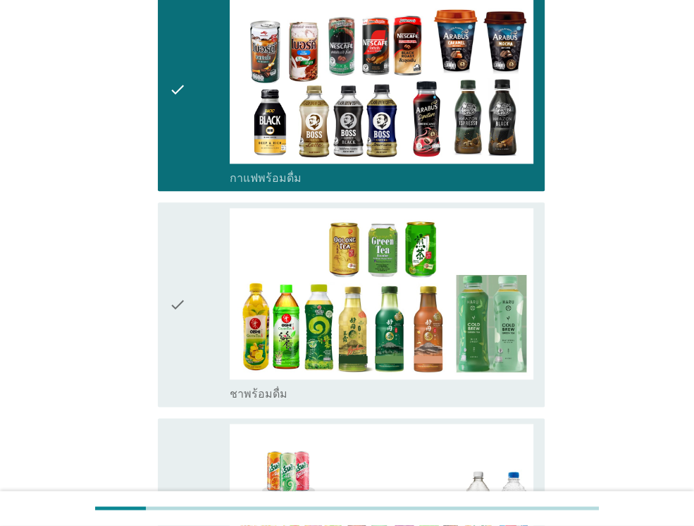
click at [176, 259] on icon "check" at bounding box center [177, 304] width 17 height 192
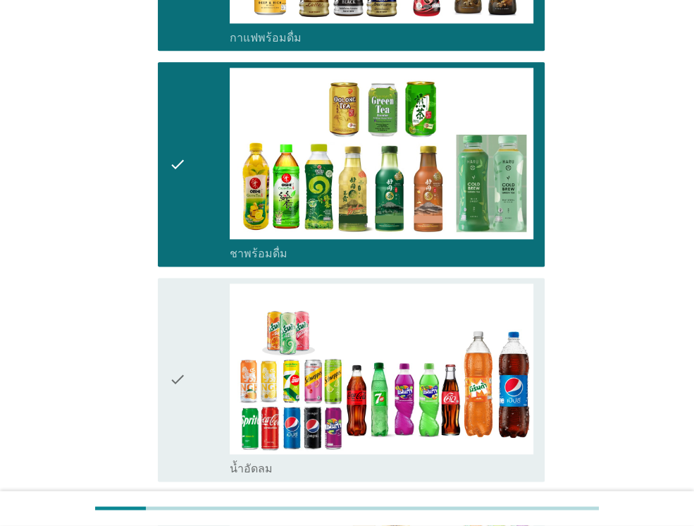
scroll to position [1198, 0]
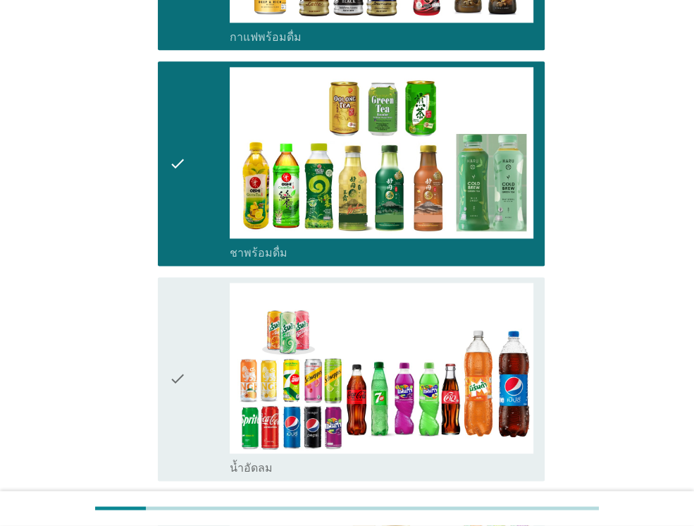
click at [174, 336] on icon "check" at bounding box center [177, 378] width 17 height 192
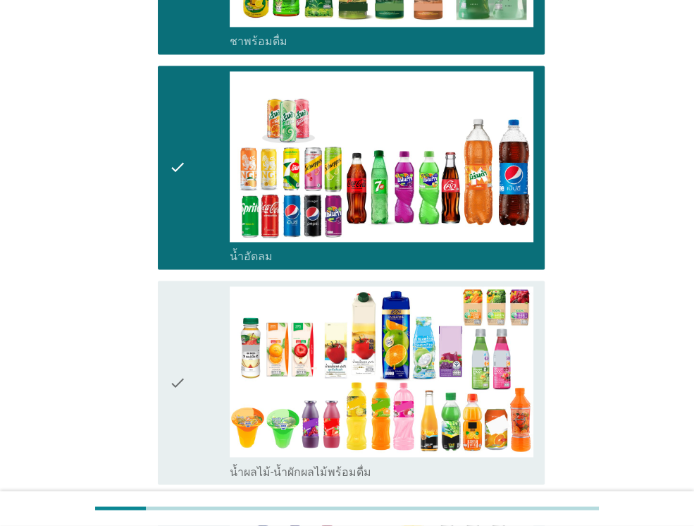
scroll to position [1479, 0]
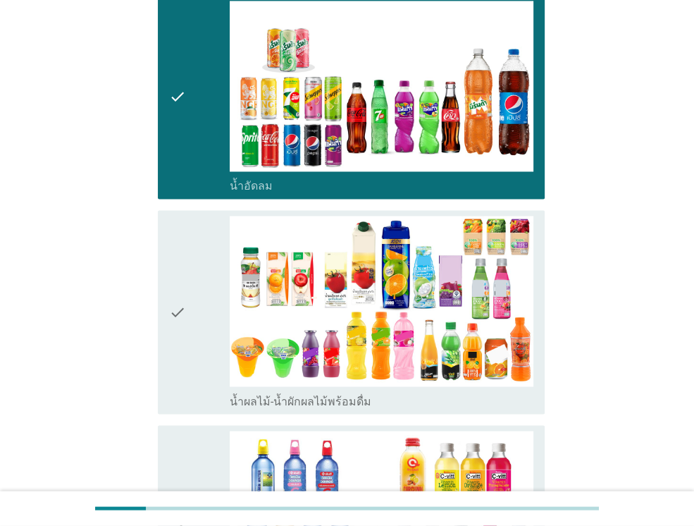
click at [178, 261] on icon "check" at bounding box center [177, 312] width 17 height 192
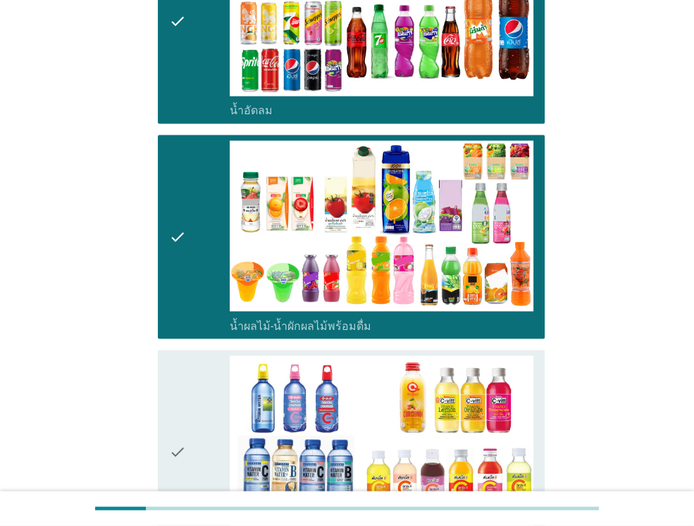
scroll to position [1691, 0]
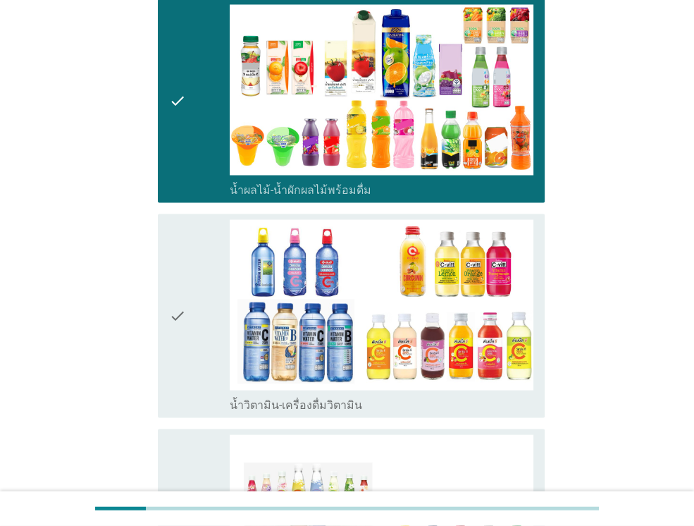
click at [178, 269] on icon "check" at bounding box center [177, 315] width 17 height 192
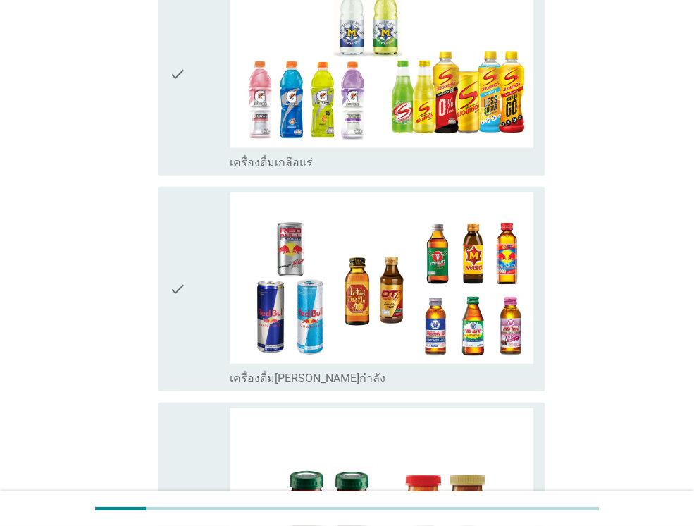
scroll to position [2395, 0]
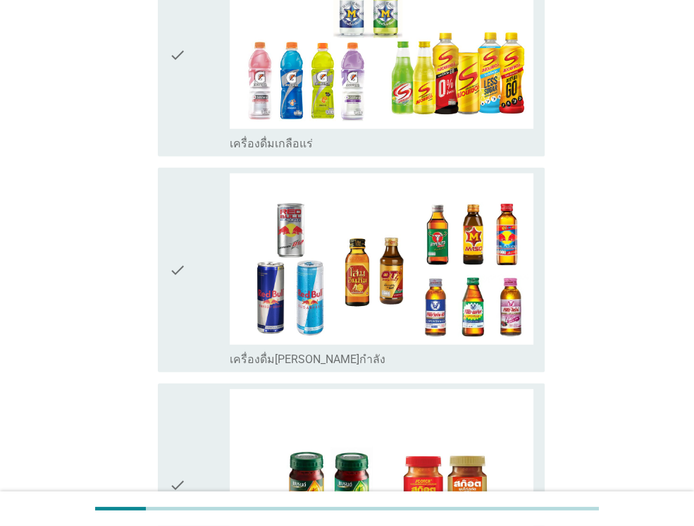
click at [175, 212] on icon "check" at bounding box center [177, 269] width 17 height 192
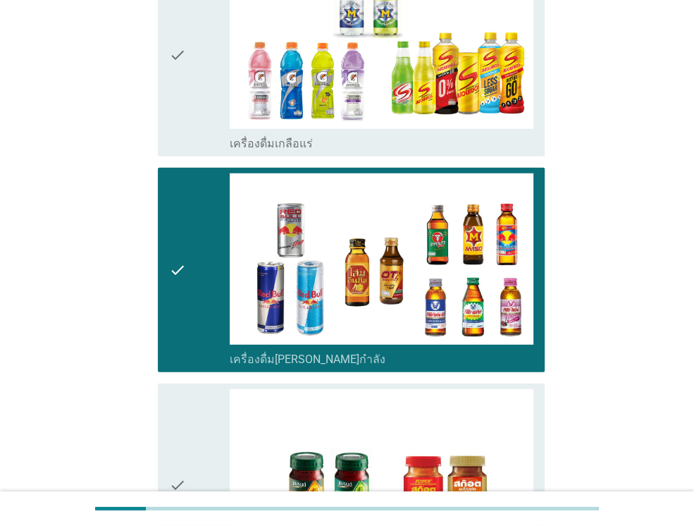
click at [178, 425] on icon "check" at bounding box center [177, 485] width 17 height 192
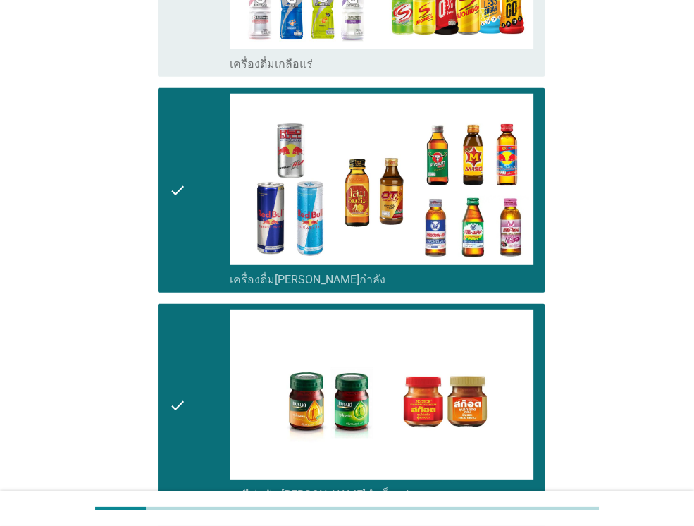
scroll to position [2600, 0]
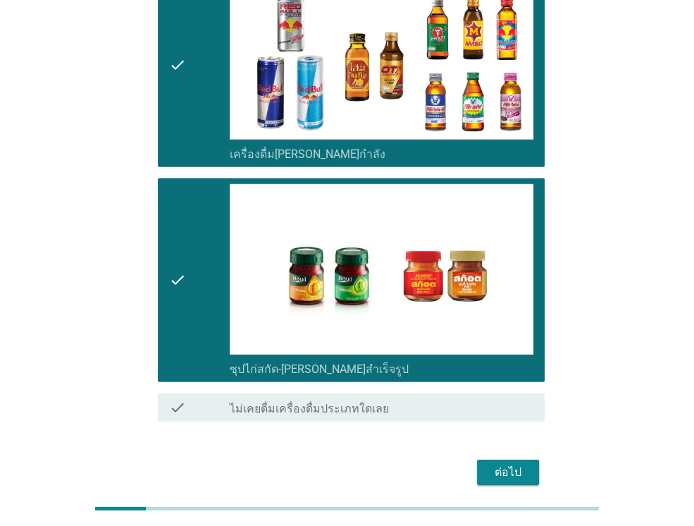
click at [490, 464] on div "ต่อไป" at bounding box center [507, 472] width 39 height 17
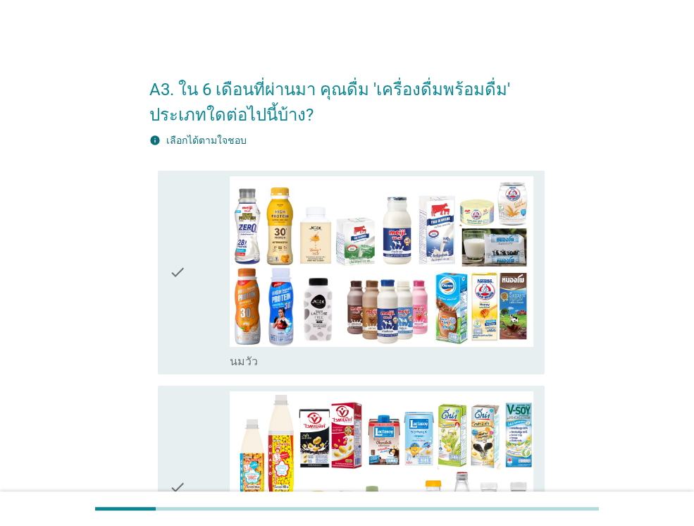
click at [168, 268] on div "check check_box_outline_blank [PERSON_NAME]" at bounding box center [351, 272] width 387 height 204
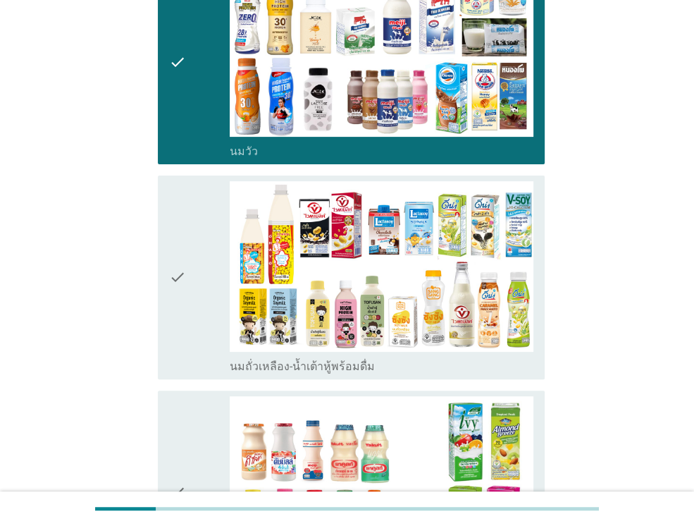
scroll to position [211, 0]
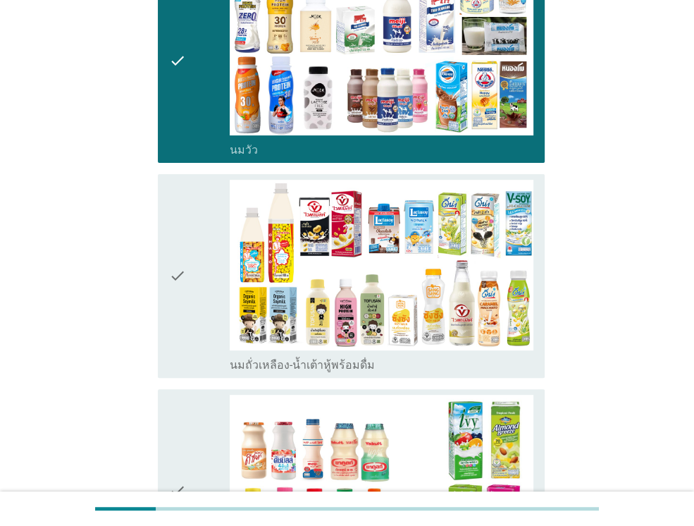
click at [172, 271] on icon "check" at bounding box center [177, 276] width 17 height 192
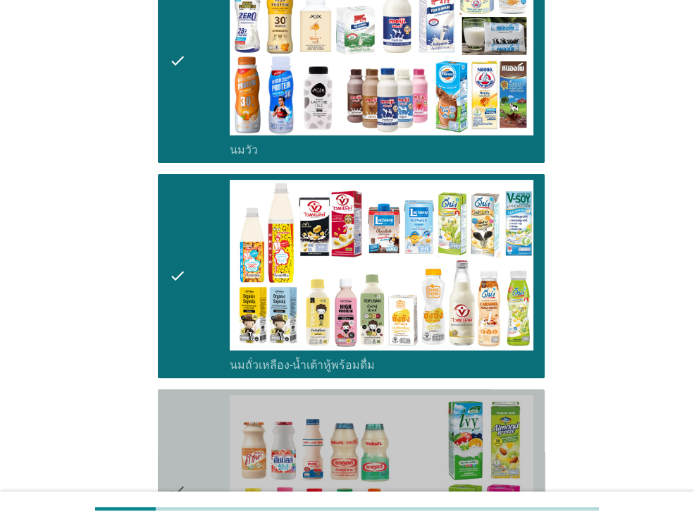
click at [182, 487] on icon "check" at bounding box center [177, 490] width 17 height 192
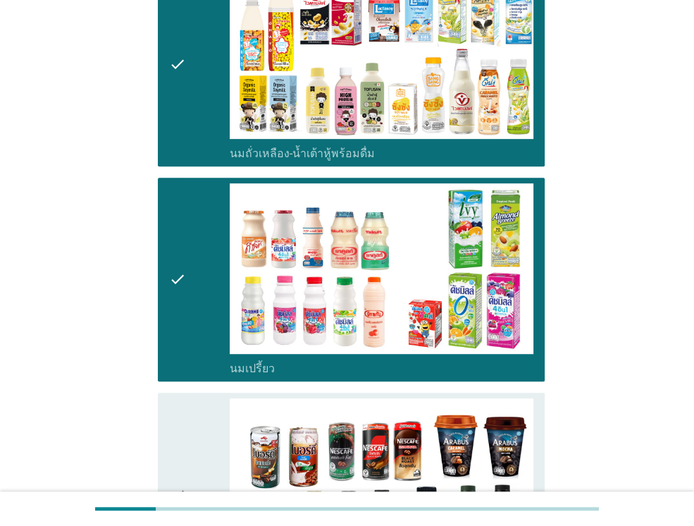
scroll to position [634, 0]
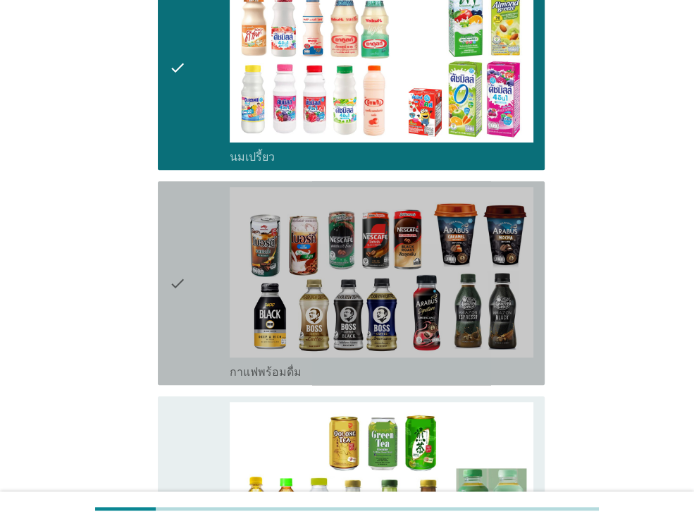
click at [173, 278] on icon "check" at bounding box center [177, 283] width 17 height 192
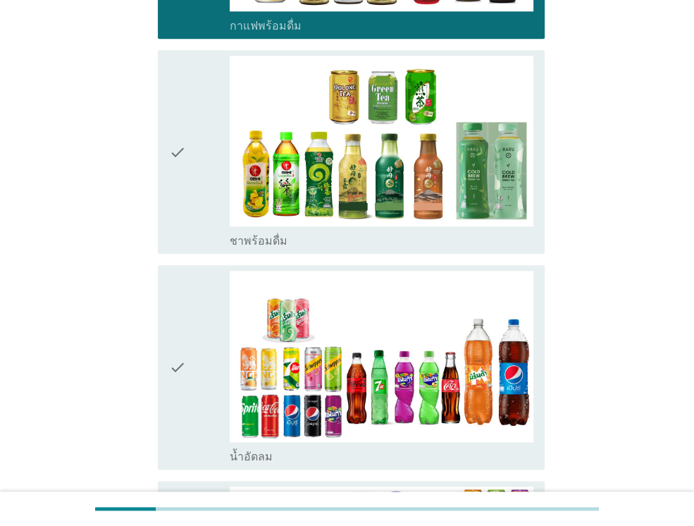
scroll to position [986, 0]
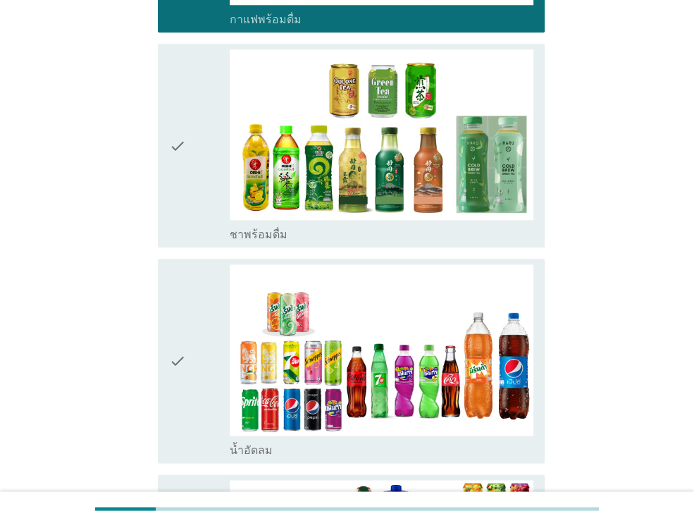
click at [172, 151] on icon "check" at bounding box center [177, 145] width 17 height 192
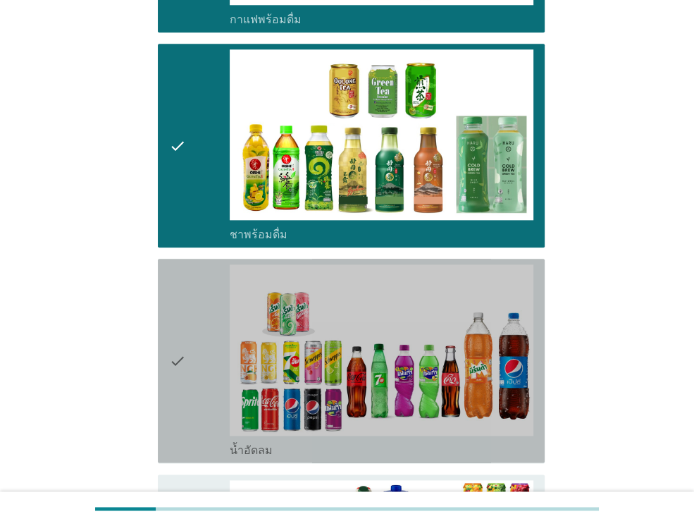
click at [172, 358] on icon "check" at bounding box center [177, 360] width 17 height 192
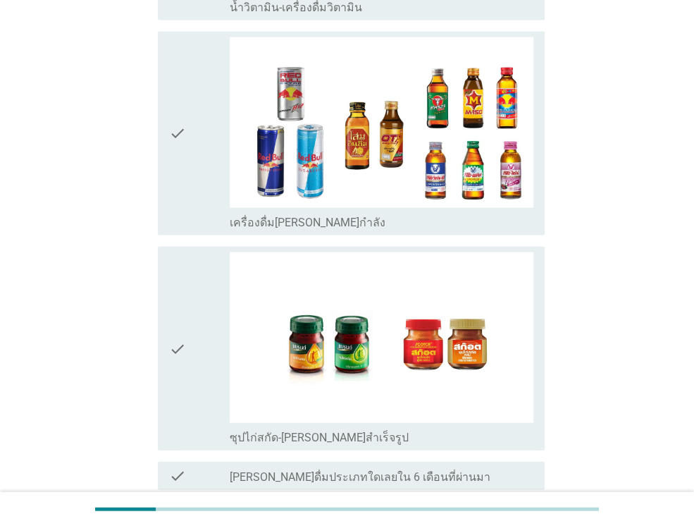
scroll to position [1972, 0]
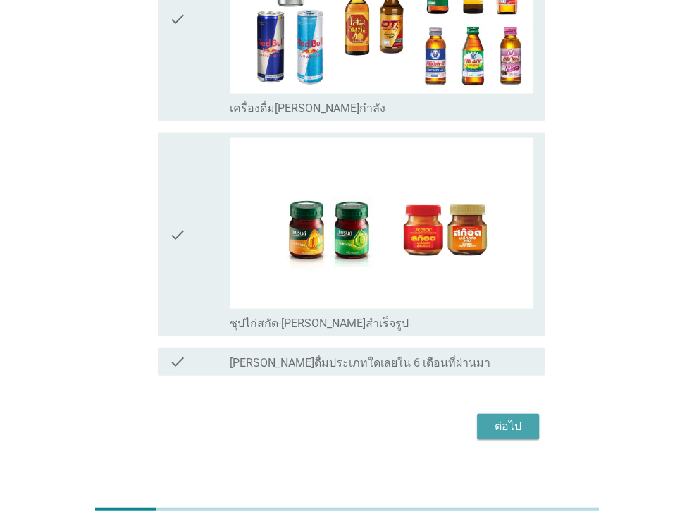
click at [499, 419] on div "ต่อไป" at bounding box center [507, 426] width 39 height 17
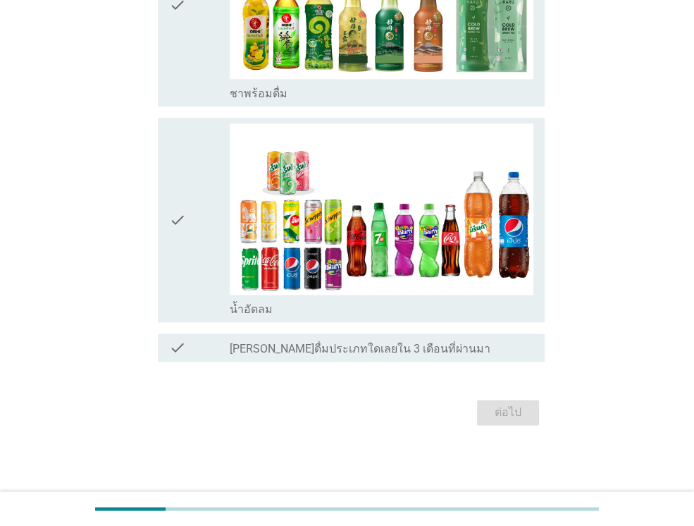
scroll to position [0, 0]
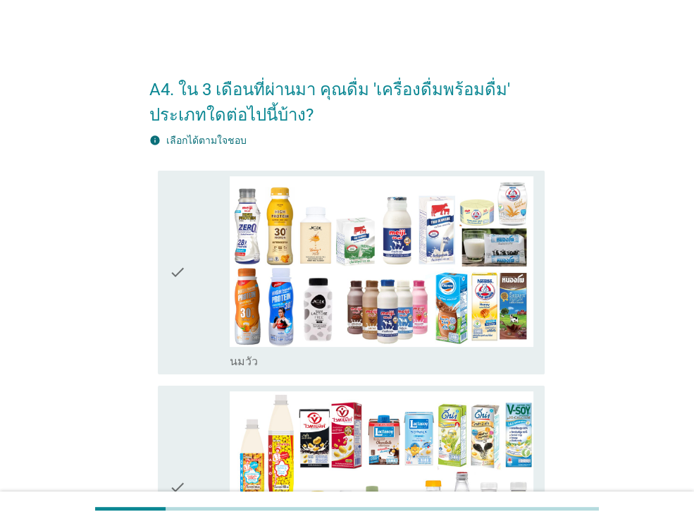
click at [178, 271] on icon "check" at bounding box center [177, 272] width 17 height 192
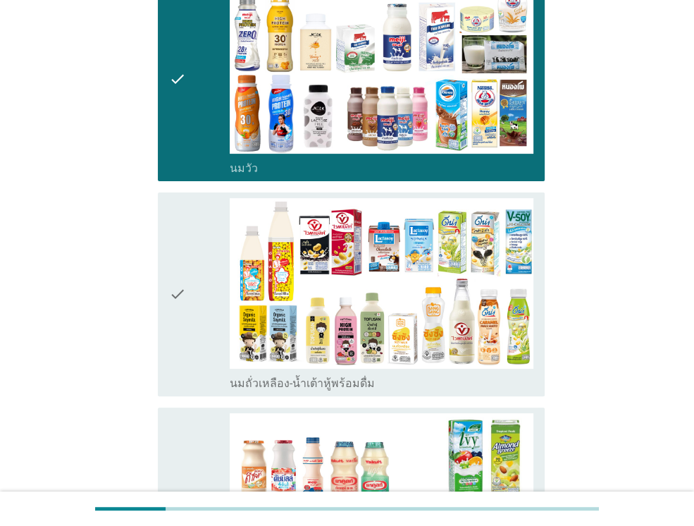
scroll to position [211, 0]
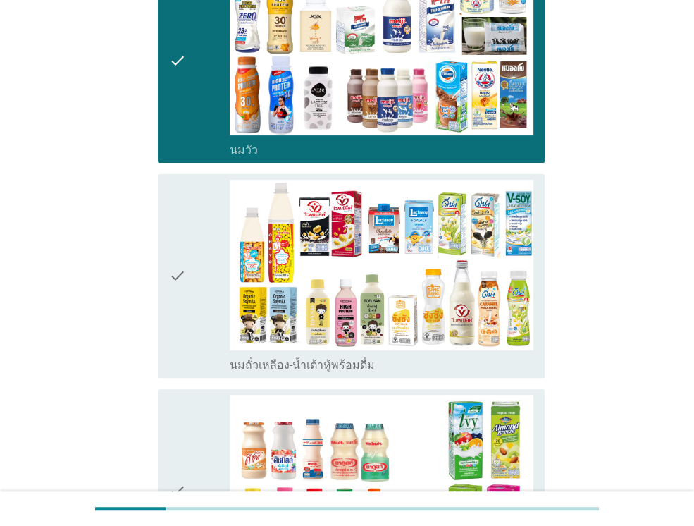
click at [178, 282] on icon "check" at bounding box center [177, 276] width 17 height 192
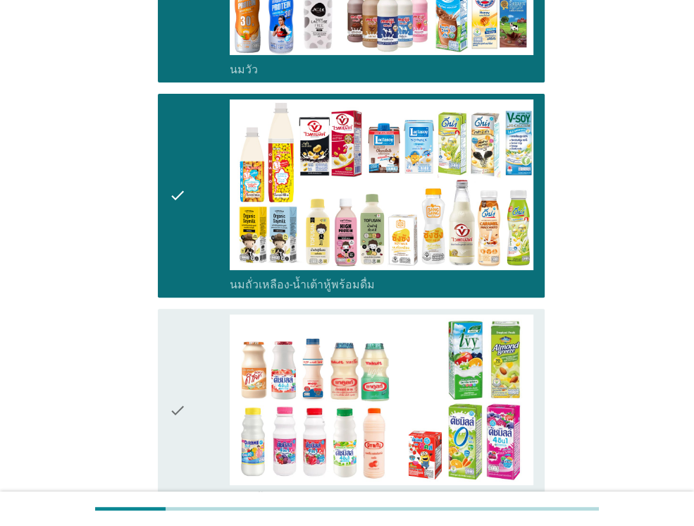
scroll to position [352, 0]
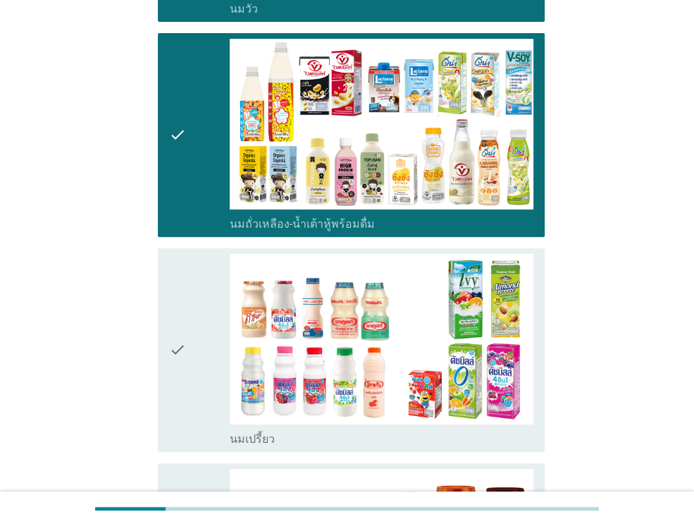
click at [175, 347] on icon "check" at bounding box center [177, 350] width 17 height 192
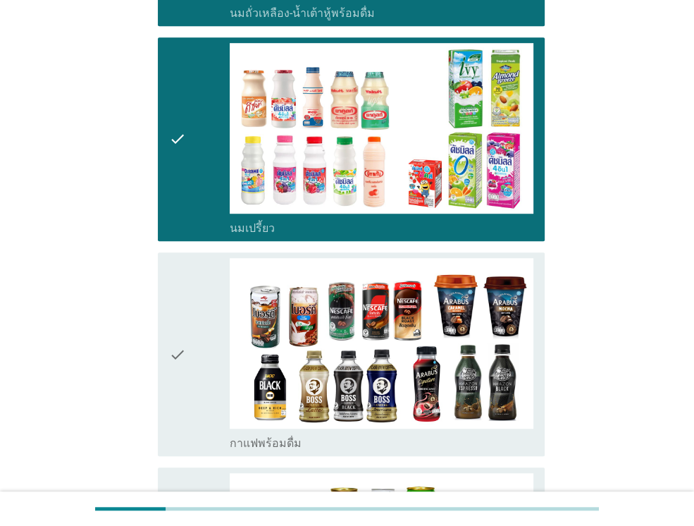
scroll to position [564, 0]
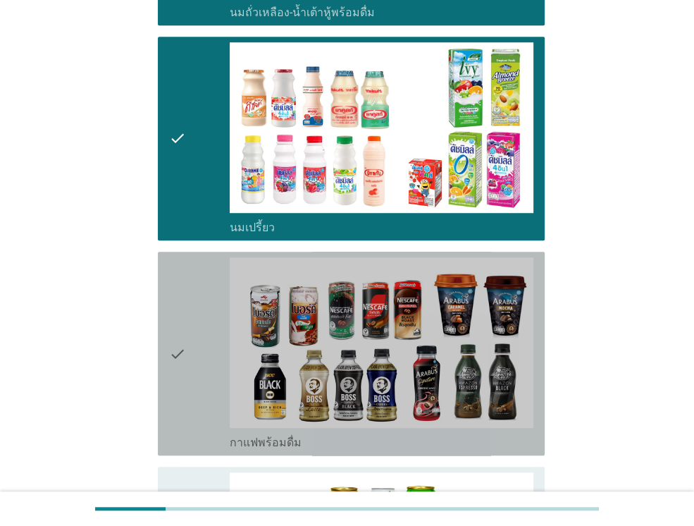
click at [175, 347] on icon "check" at bounding box center [177, 353] width 17 height 192
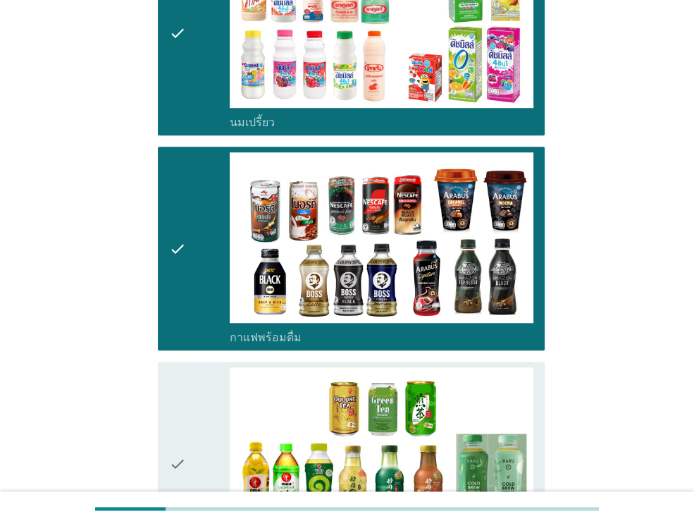
scroll to position [775, 0]
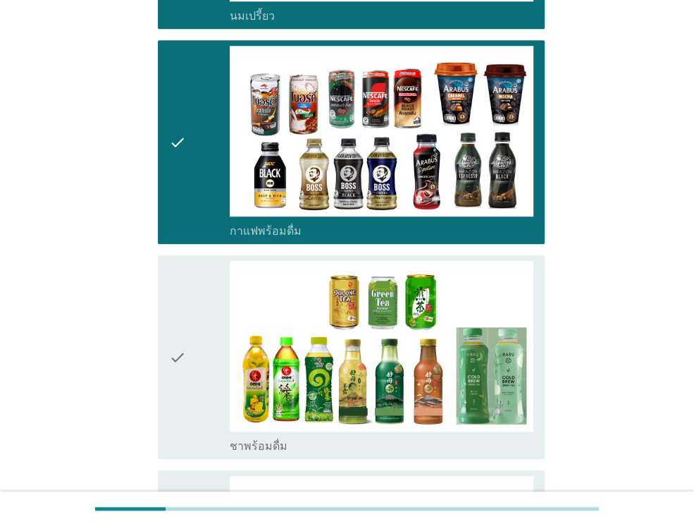
click at [175, 350] on icon "check" at bounding box center [177, 357] width 17 height 192
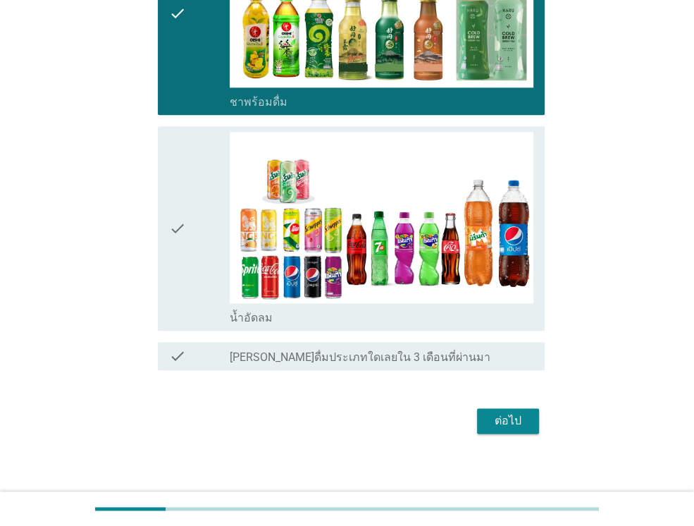
scroll to position [1124, 0]
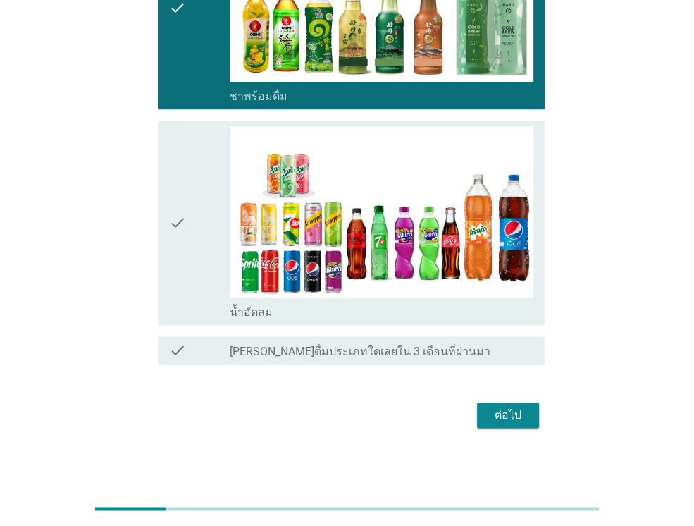
click at [178, 223] on icon "check" at bounding box center [177, 222] width 17 height 192
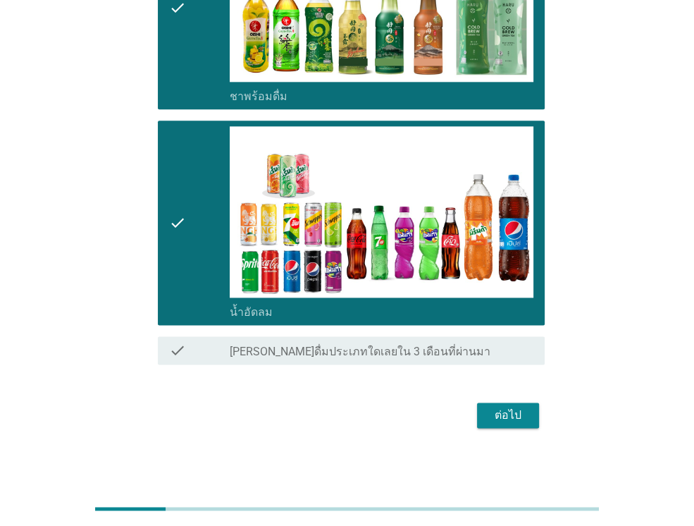
click at [512, 410] on div "ต่อไป" at bounding box center [507, 414] width 39 height 17
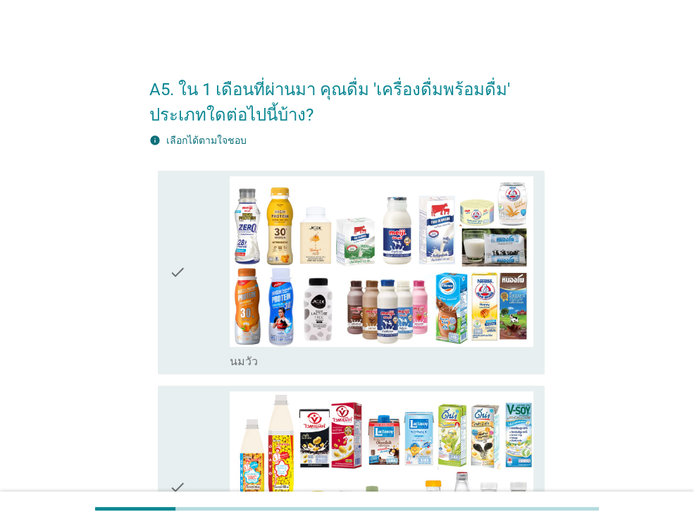
click at [178, 271] on icon "check" at bounding box center [177, 272] width 17 height 192
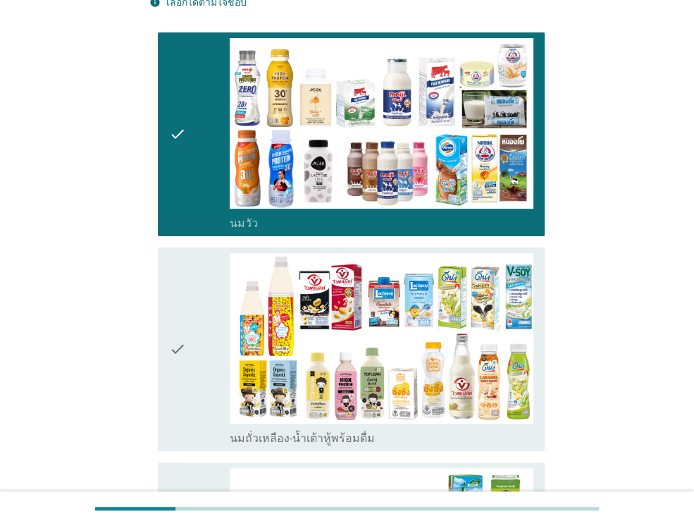
scroll to position [211, 0]
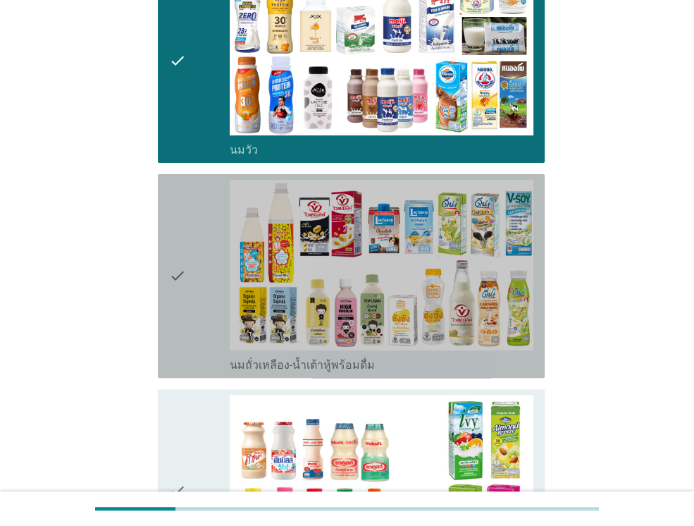
click at [170, 272] on icon "check" at bounding box center [177, 276] width 17 height 192
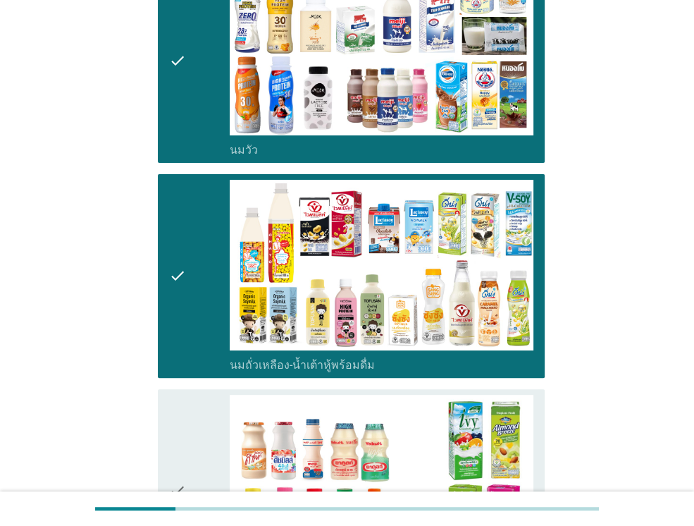
click at [178, 476] on icon "check" at bounding box center [177, 490] width 17 height 192
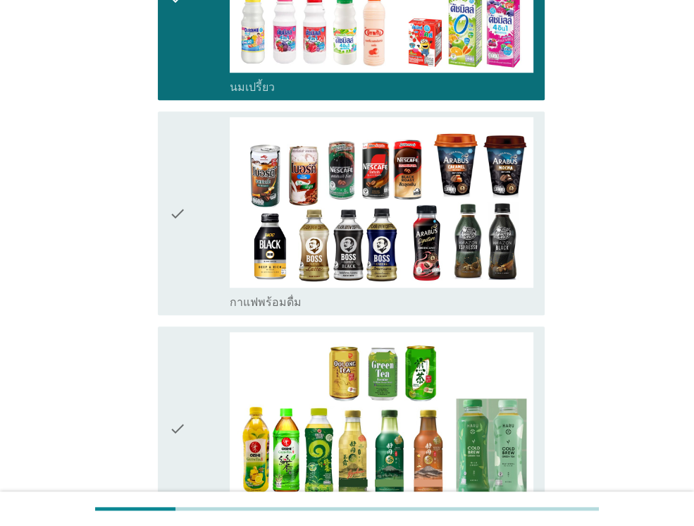
scroll to position [704, 0]
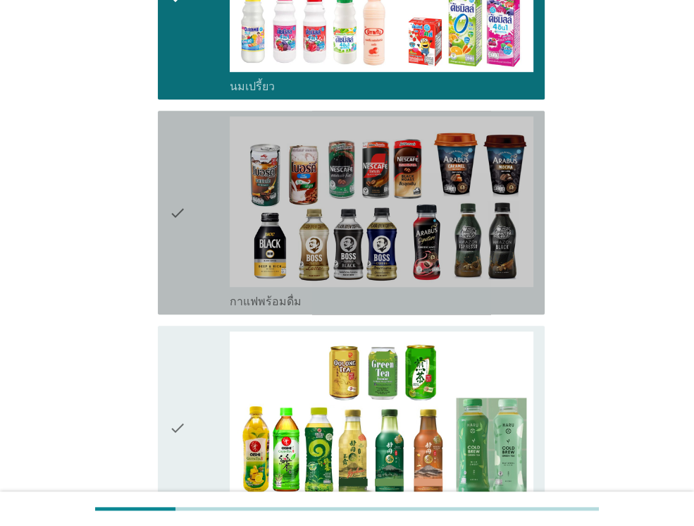
click at [175, 213] on icon "check" at bounding box center [177, 212] width 17 height 192
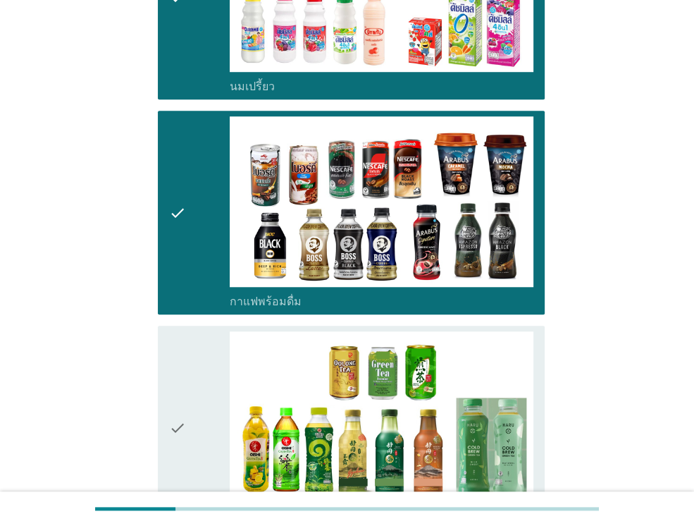
click at [184, 428] on icon "check" at bounding box center [177, 427] width 17 height 192
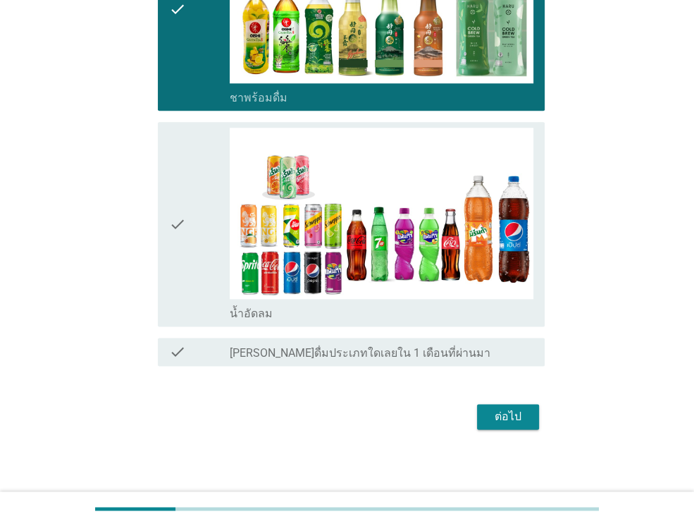
scroll to position [1124, 0]
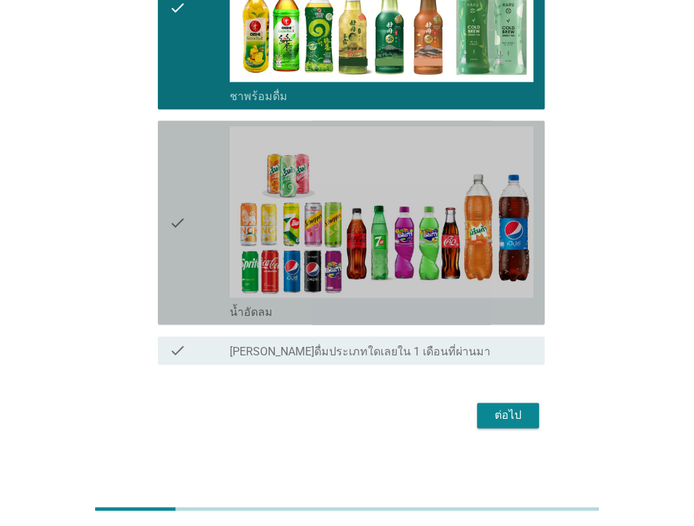
click at [182, 223] on icon "check" at bounding box center [177, 222] width 17 height 192
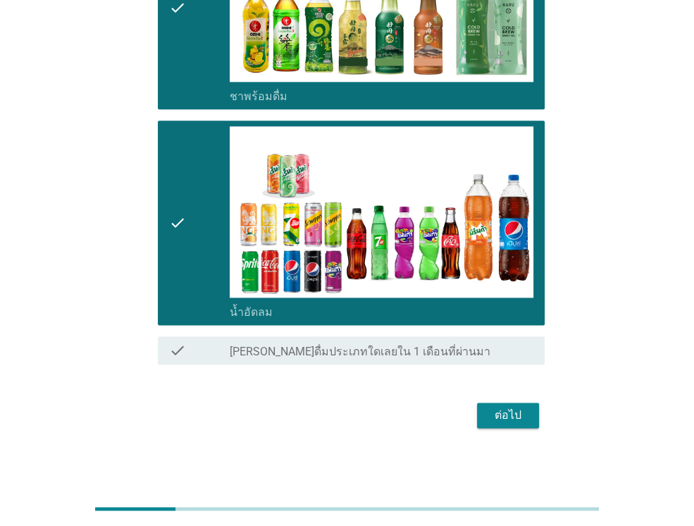
click at [504, 417] on div "ต่อไป" at bounding box center [507, 414] width 39 height 17
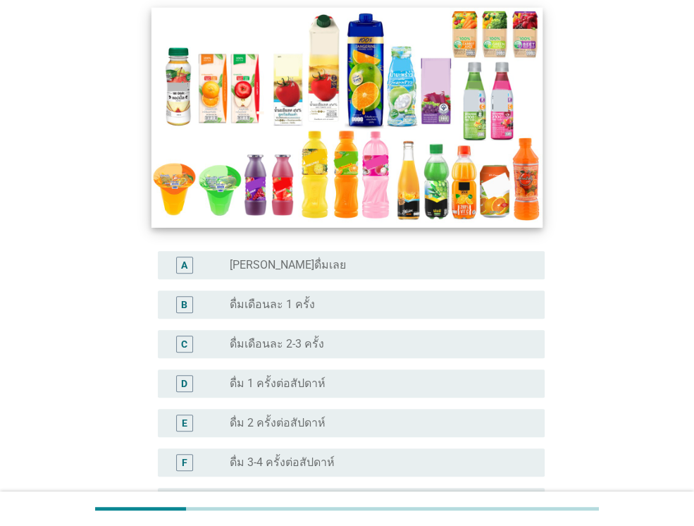
scroll to position [211, 0]
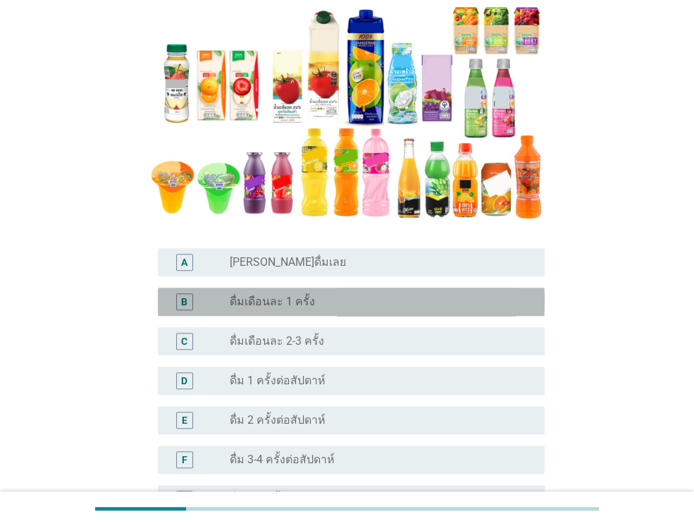
click at [273, 303] on label "ดื่มเดือนละ 1 ครั้ง" at bounding box center [272, 301] width 85 height 14
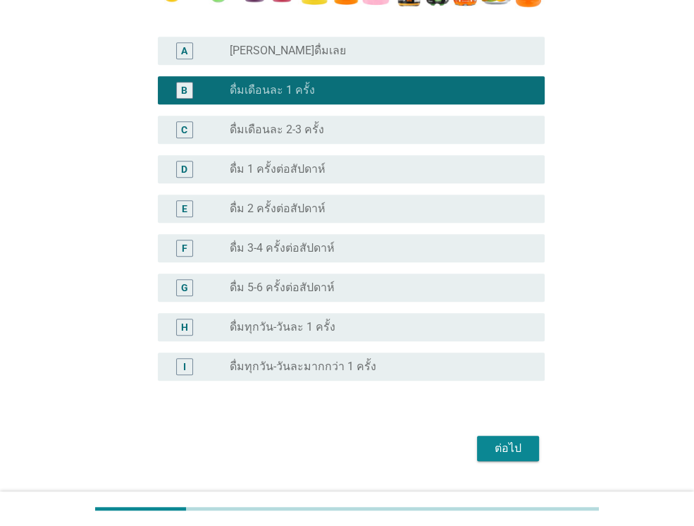
scroll to position [459, 0]
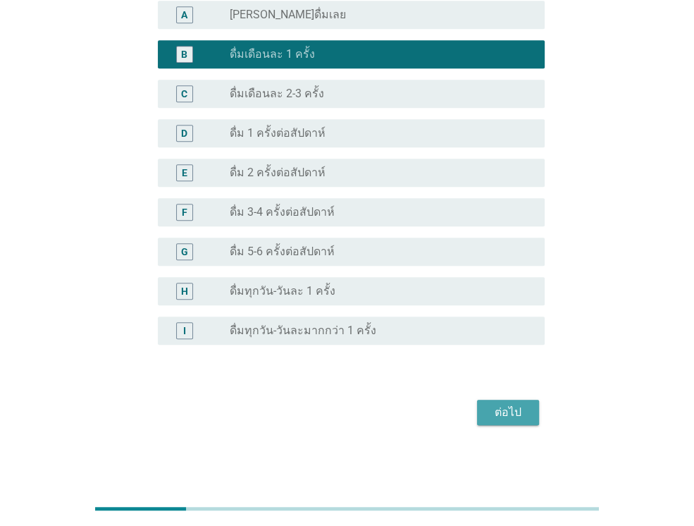
click at [507, 406] on div "ต่อไป" at bounding box center [507, 412] width 39 height 17
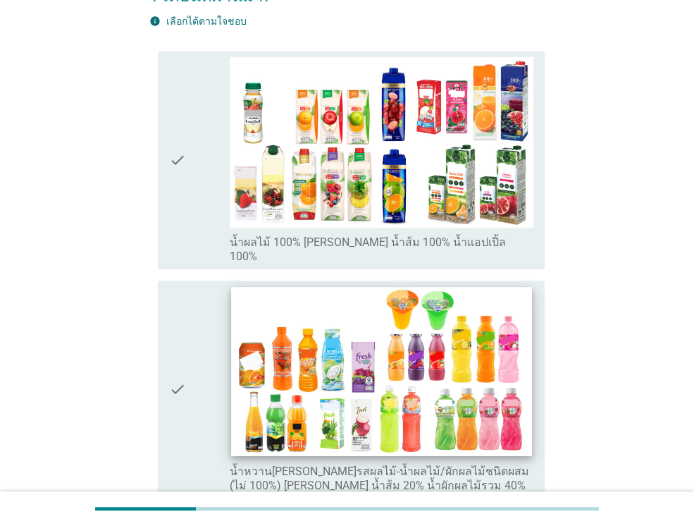
scroll to position [282, 0]
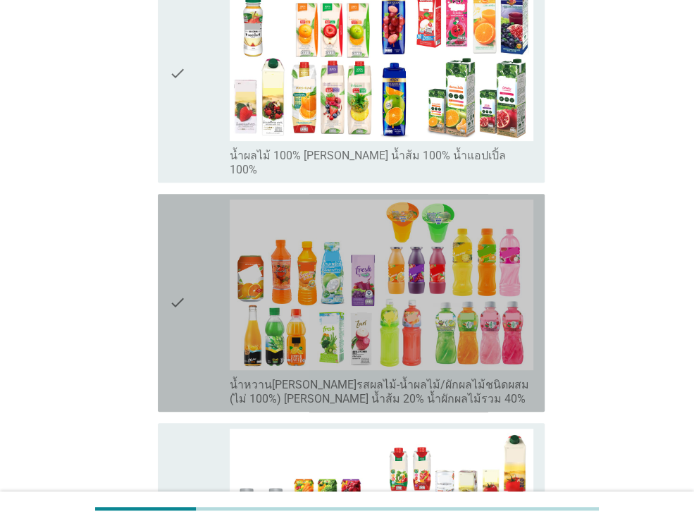
click at [177, 255] on icon "check" at bounding box center [177, 302] width 17 height 206
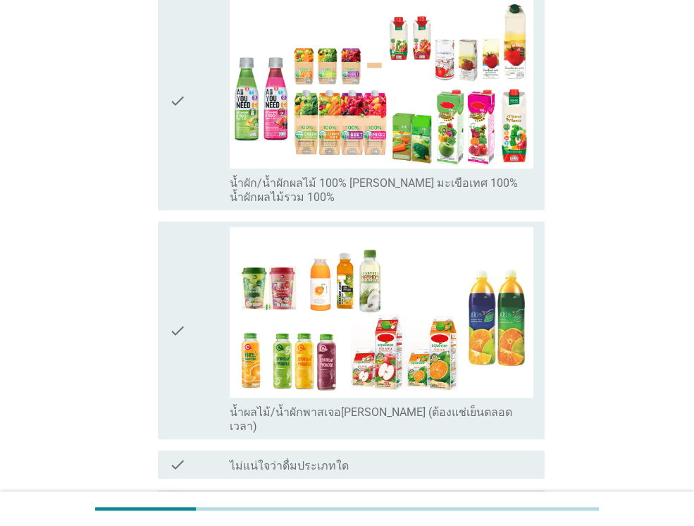
scroll to position [813, 0]
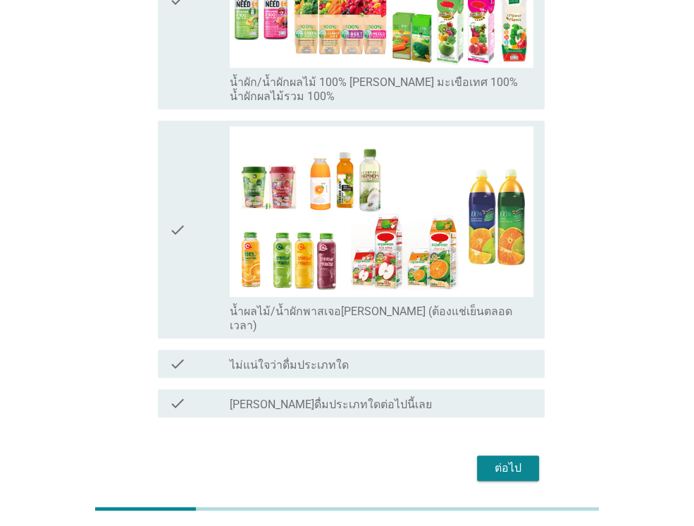
click at [502, 459] on div "ต่อไป" at bounding box center [507, 467] width 39 height 17
